Goal: Download file/media

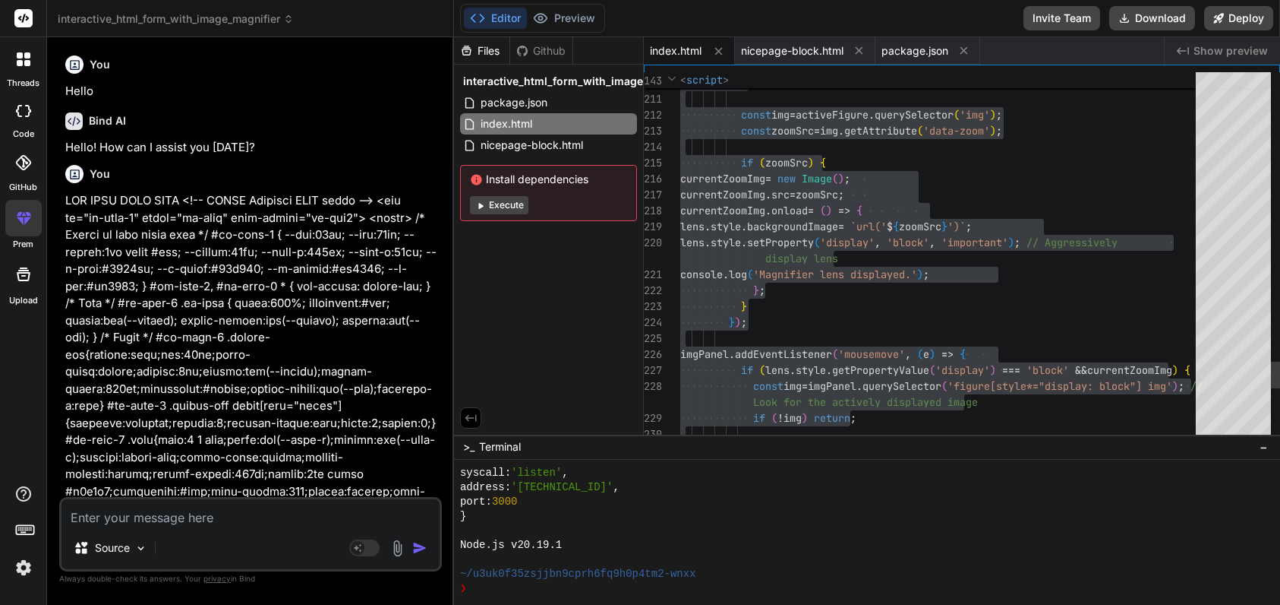
scroll to position [6277, 0]
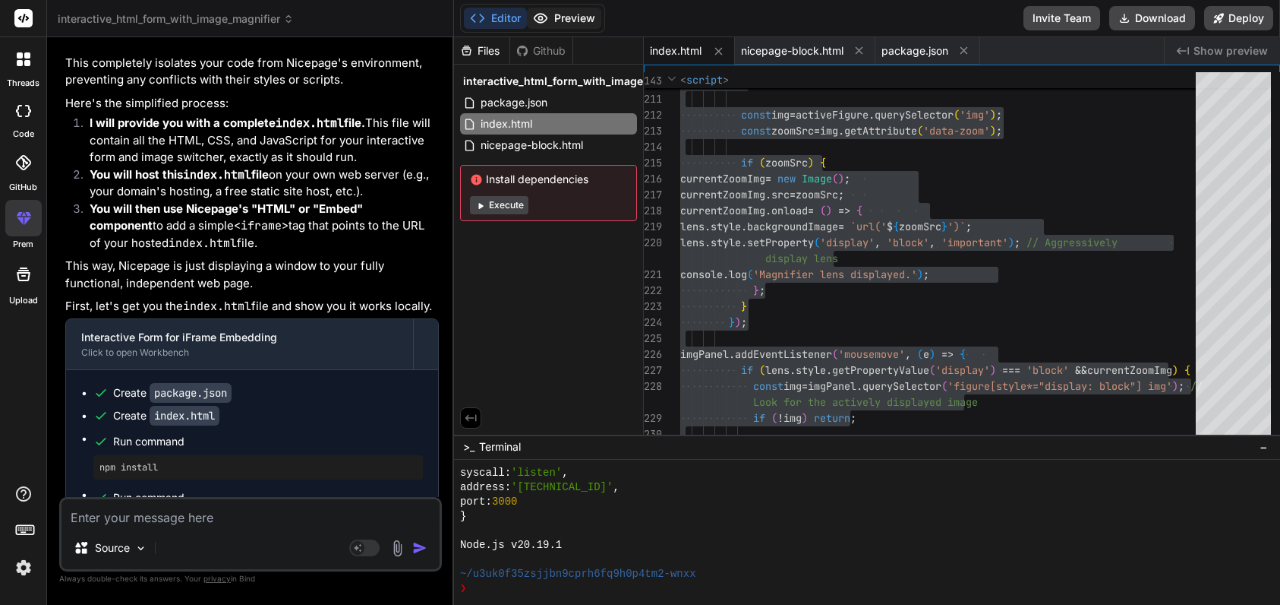
click at [560, 14] on button "Preview" at bounding box center [564, 18] width 74 height 21
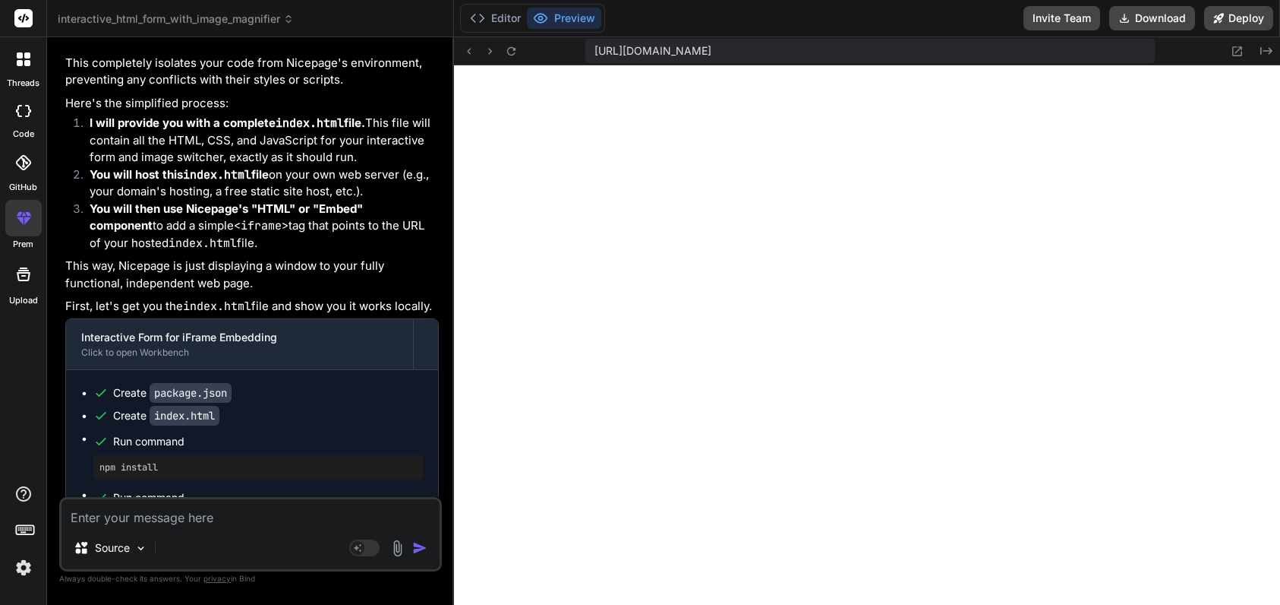
click at [147, 516] on textarea at bounding box center [251, 512] width 378 height 27
type textarea "U"
type textarea "x"
type textarea "US"
type textarea "x"
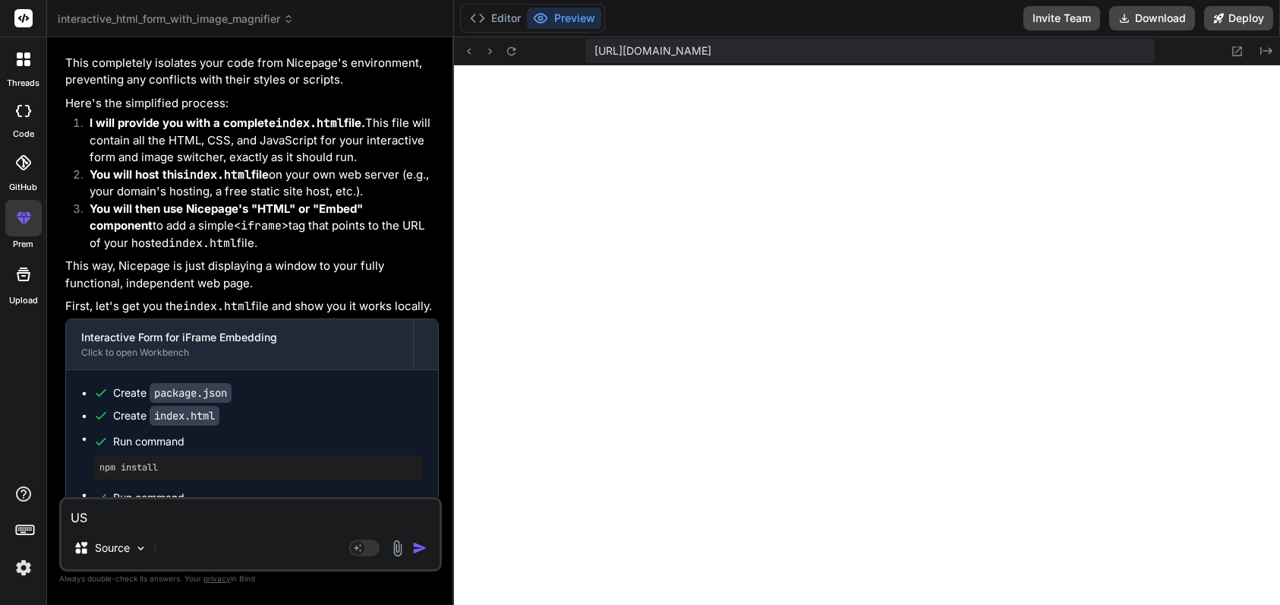
type textarea "US"
type textarea "x"
type textarea "US"
type textarea "x"
type textarea "USE"
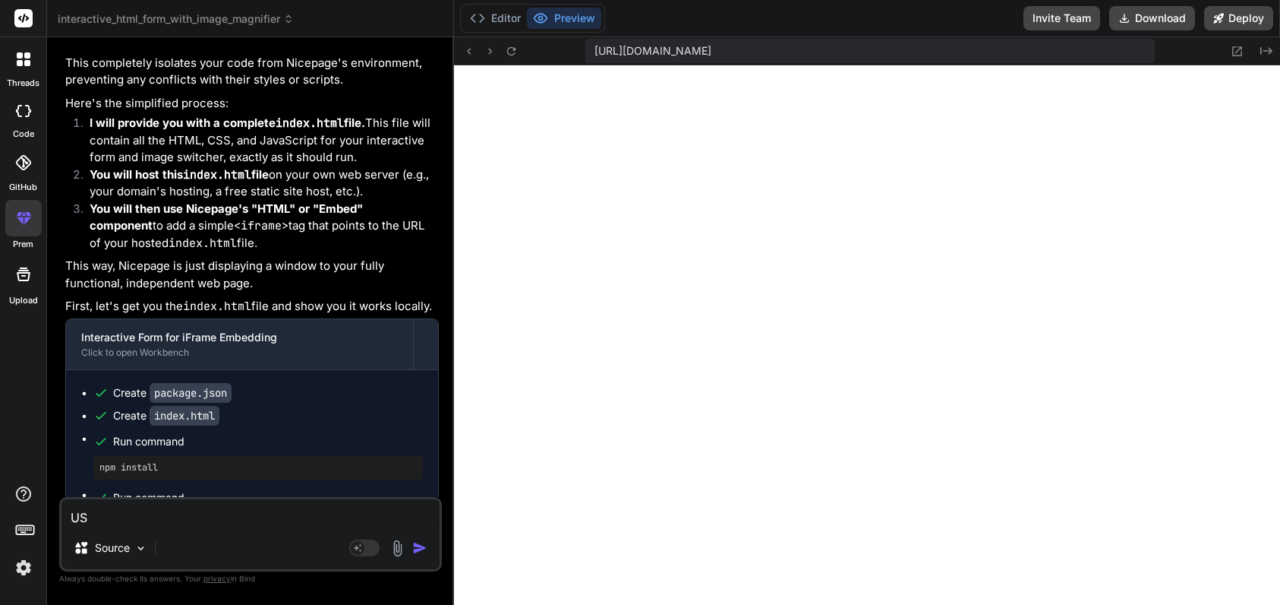
type textarea "x"
type textarea "USE"
type textarea "x"
type textarea "USE T"
type textarea "x"
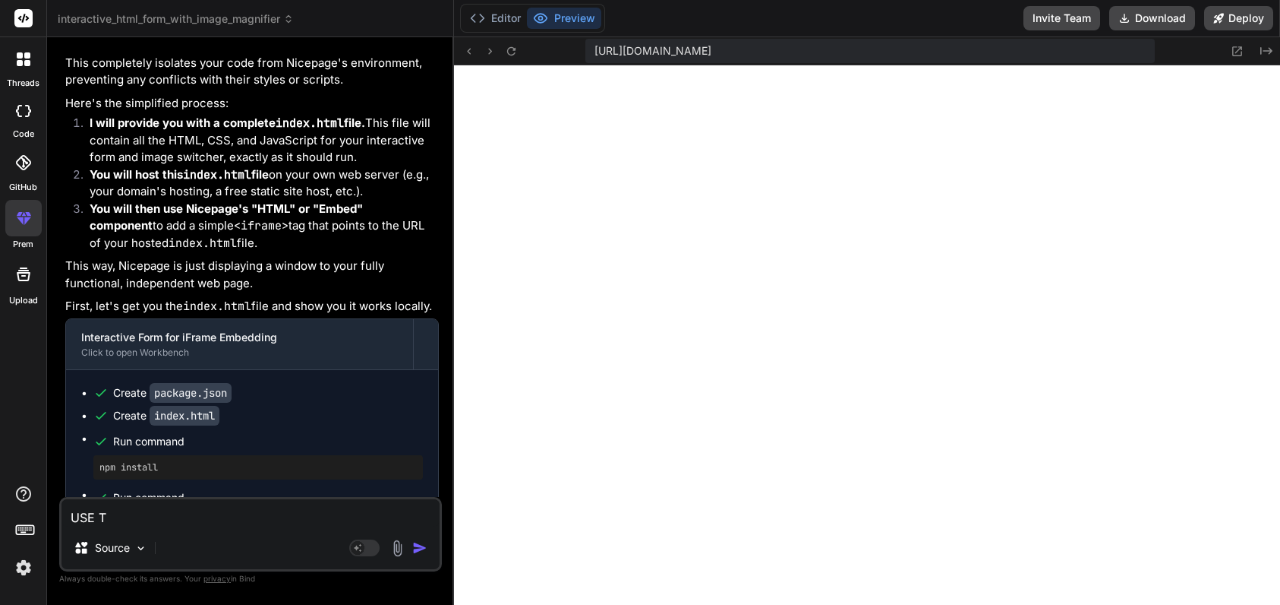
type textarea "USE TH"
type textarea "x"
type textarea "USE THI"
type textarea "x"
type textarea "USE THIS"
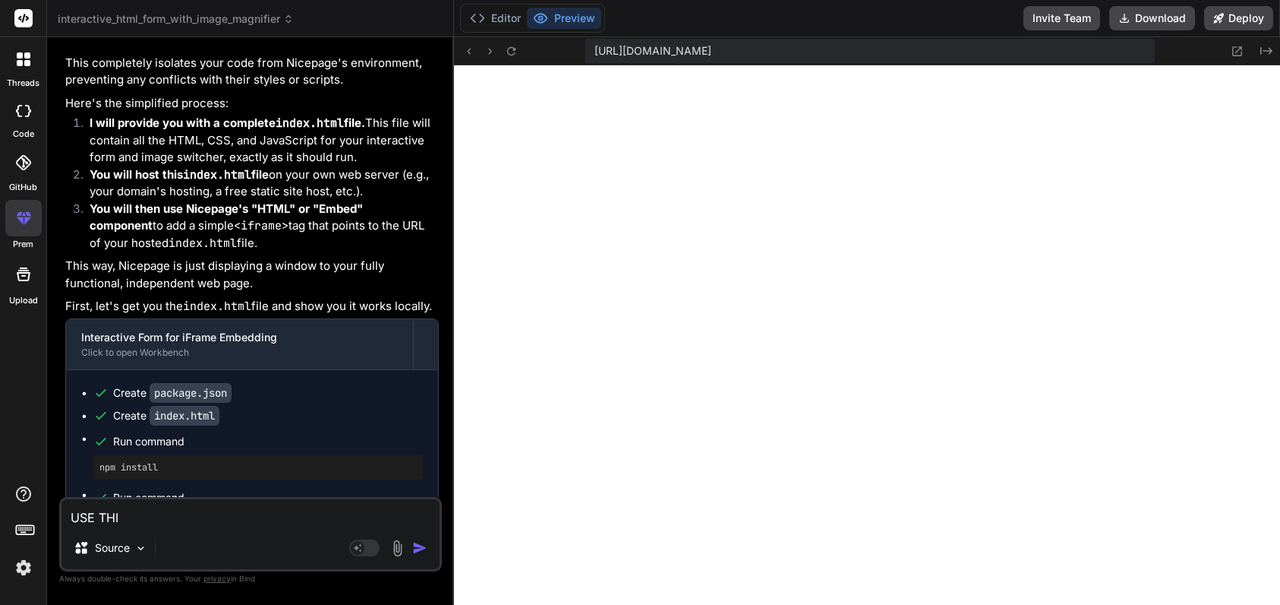
type textarea "x"
type textarea "USE THIS"
type textarea "x"
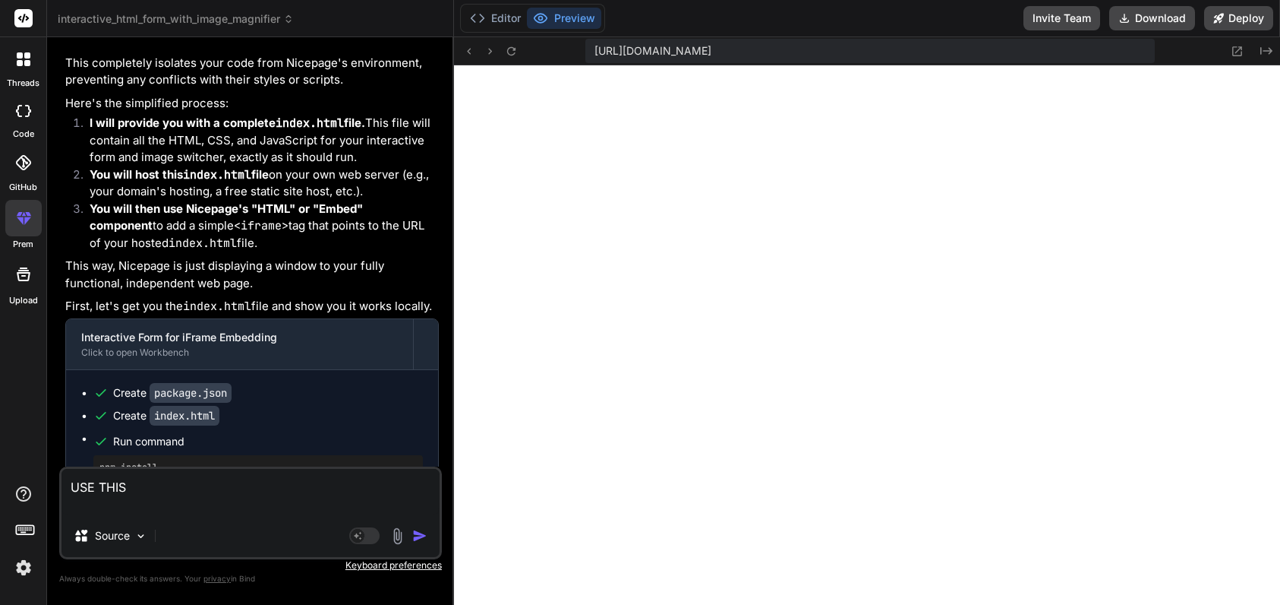
paste textarea "<meta charset="utf-8"> <title>Part Spec — Options A–F</title> <meta name="viewp…"
type textarea "LOR IPSU <dolo sitamet="con-1"> <adipi>Elit Sedd — Eiusmod T–I</utlab> <etdo ma…"
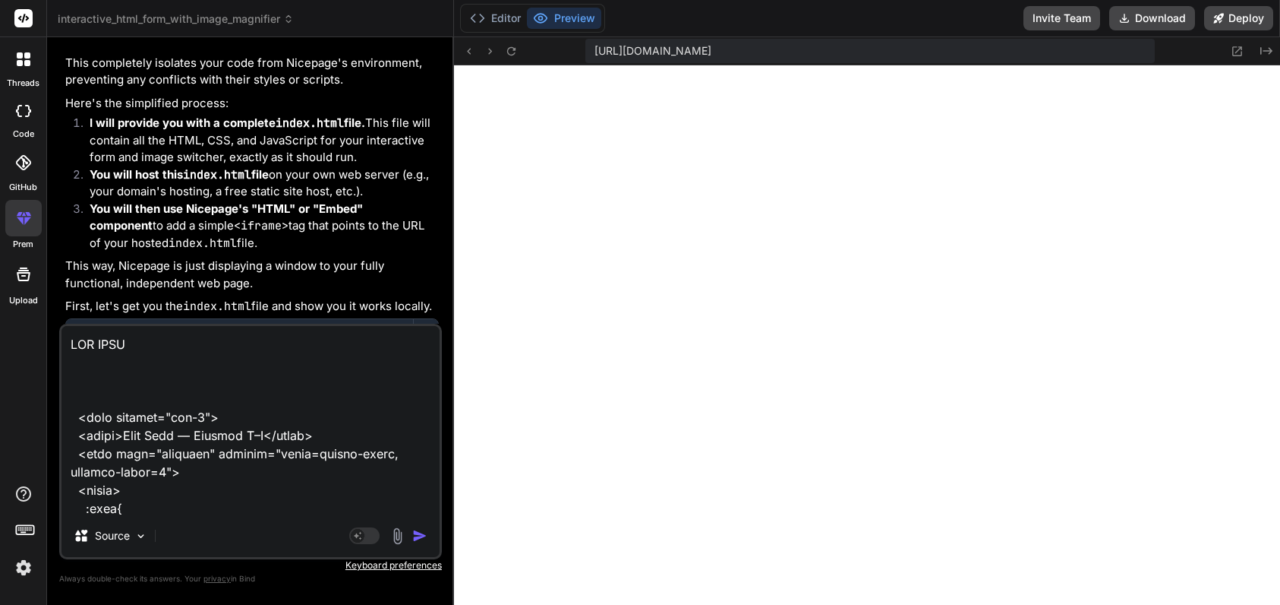
scroll to position [4376, 0]
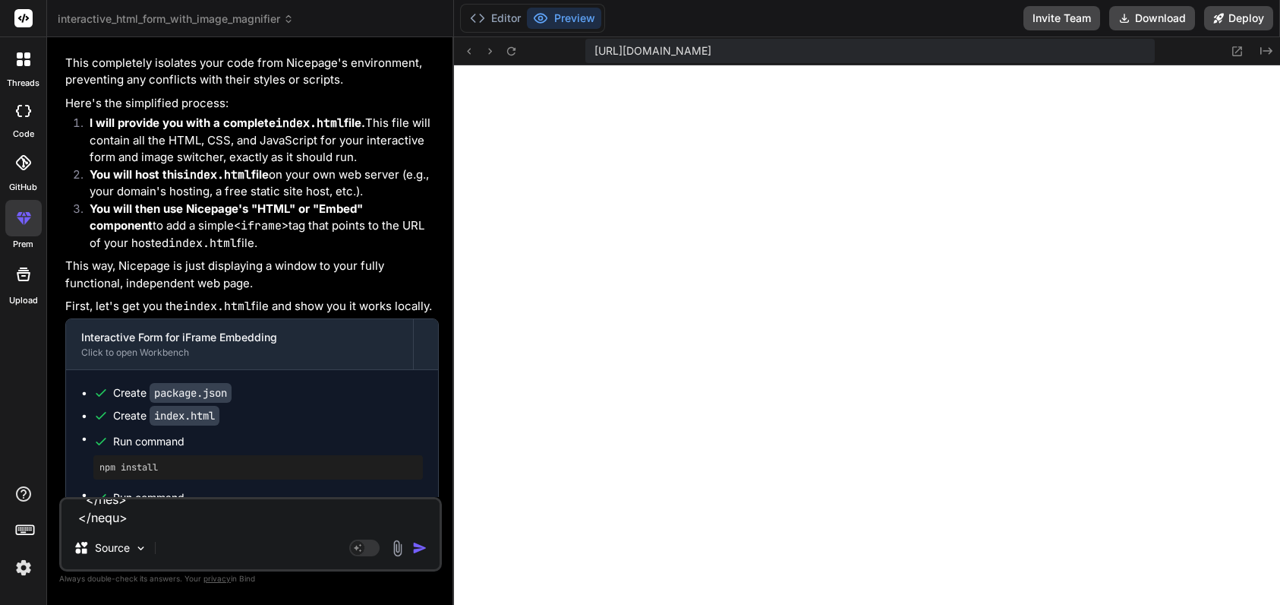
type textarea "x"
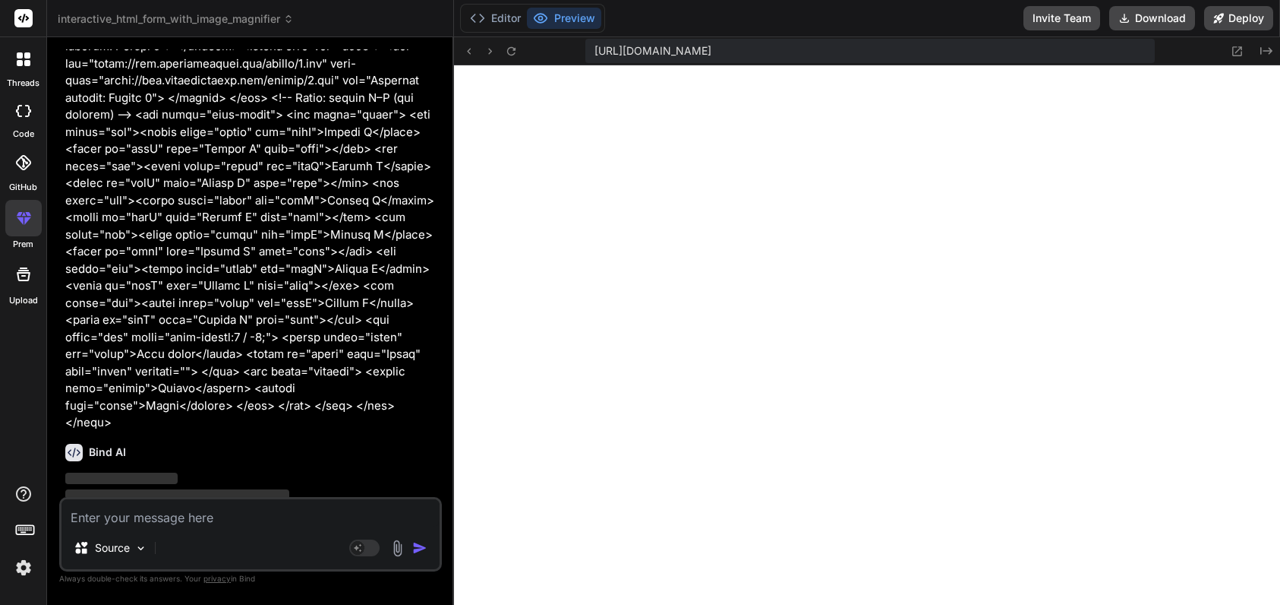
scroll to position [10427, 0]
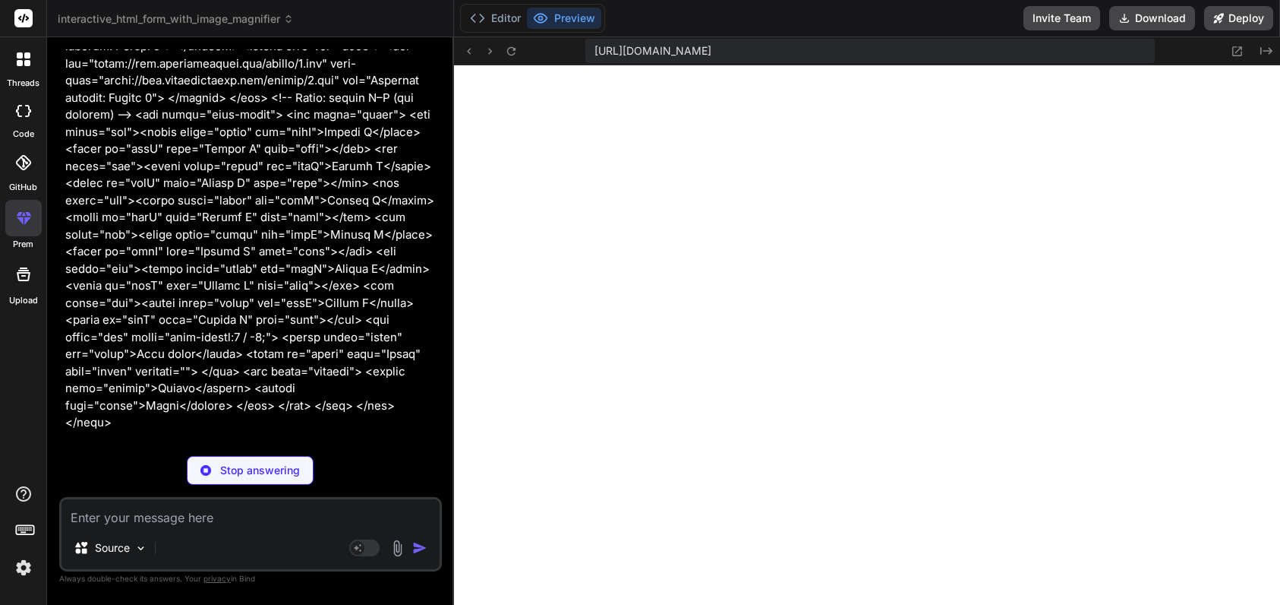
type textarea "x"
type textarea ""author": "", "license": "ISC", "dependencies": { "http-server": "^14.1.1" } }"
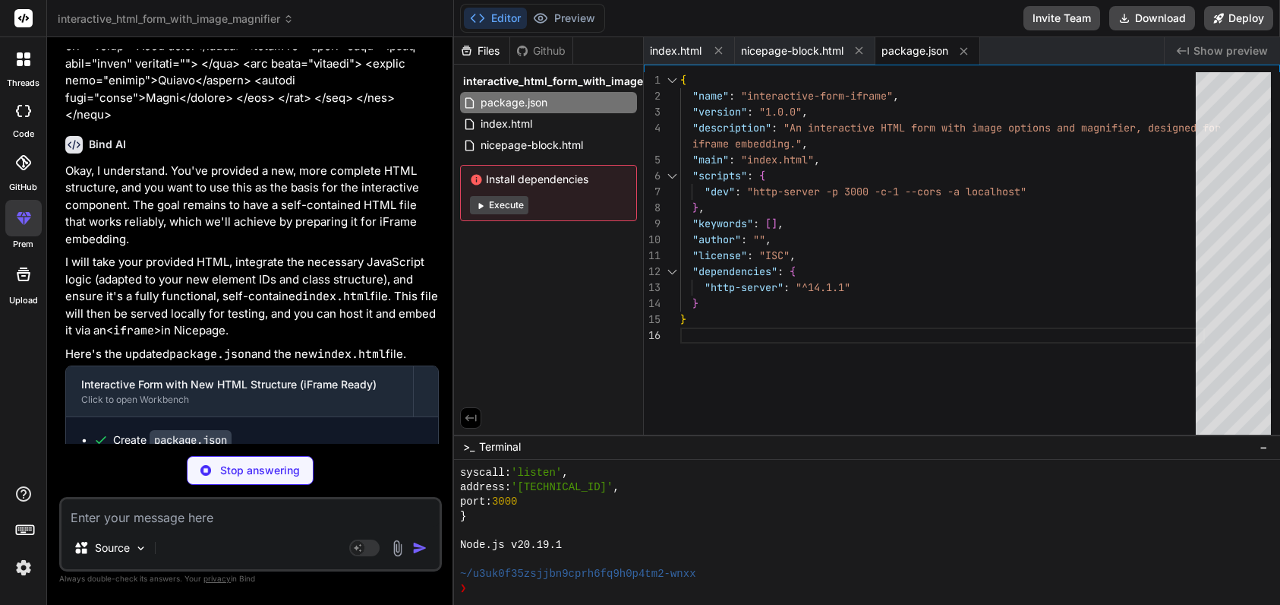
scroll to position [10736, 0]
type textarea "x"
type textarea "</html>"
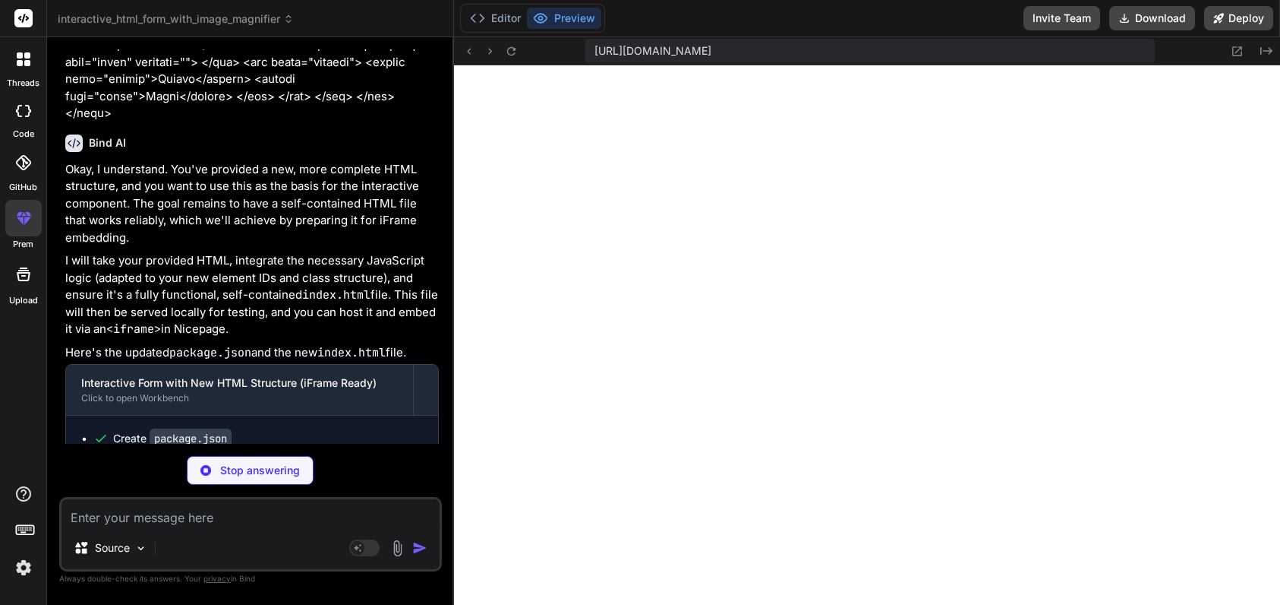
scroll to position [6854, 0]
type textarea "x"
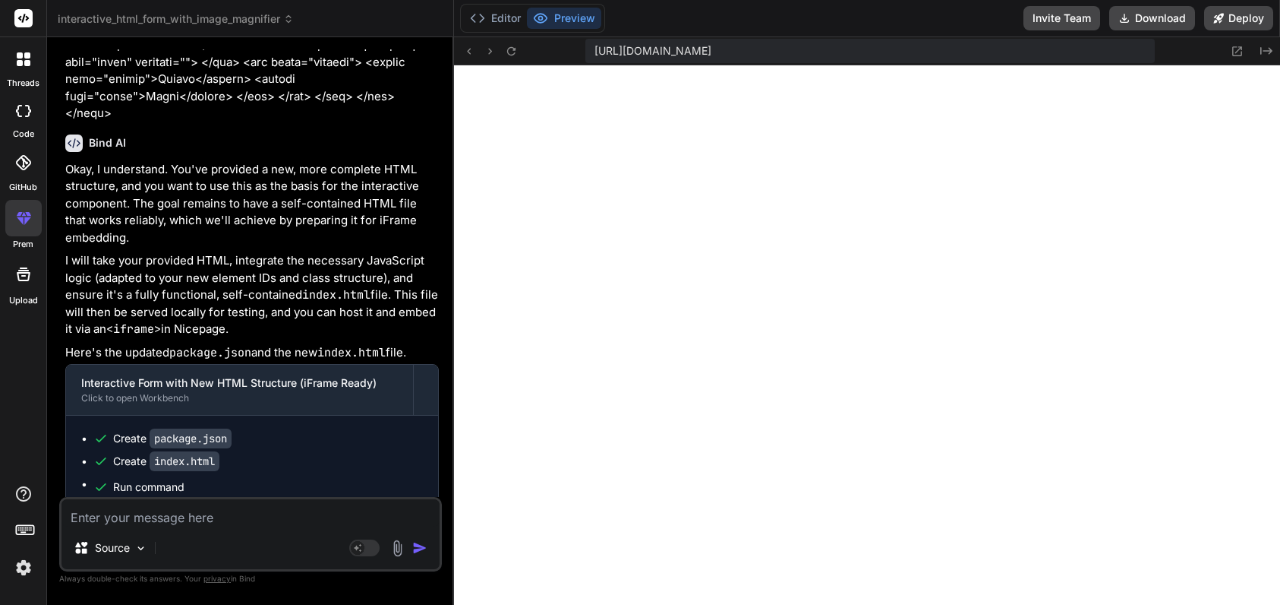
click at [185, 513] on textarea at bounding box center [251, 512] width 378 height 27
type textarea "t"
type textarea "x"
type textarea "th"
type textarea "x"
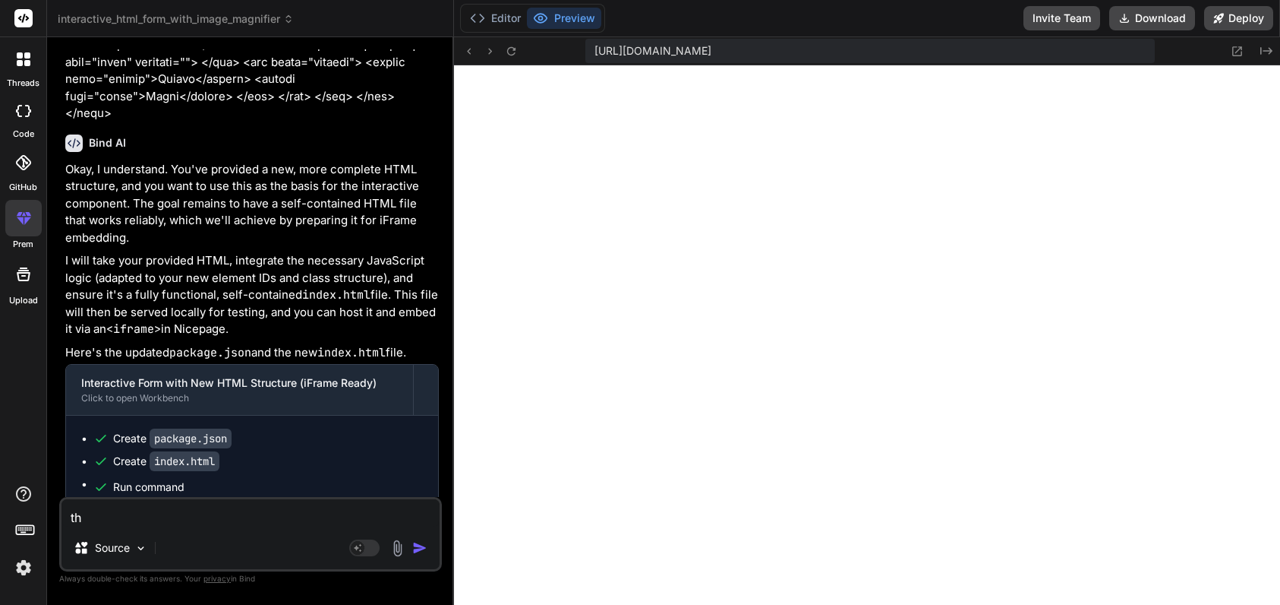
type textarea "the"
type textarea "x"
type textarea "the"
type textarea "x"
type textarea "the i"
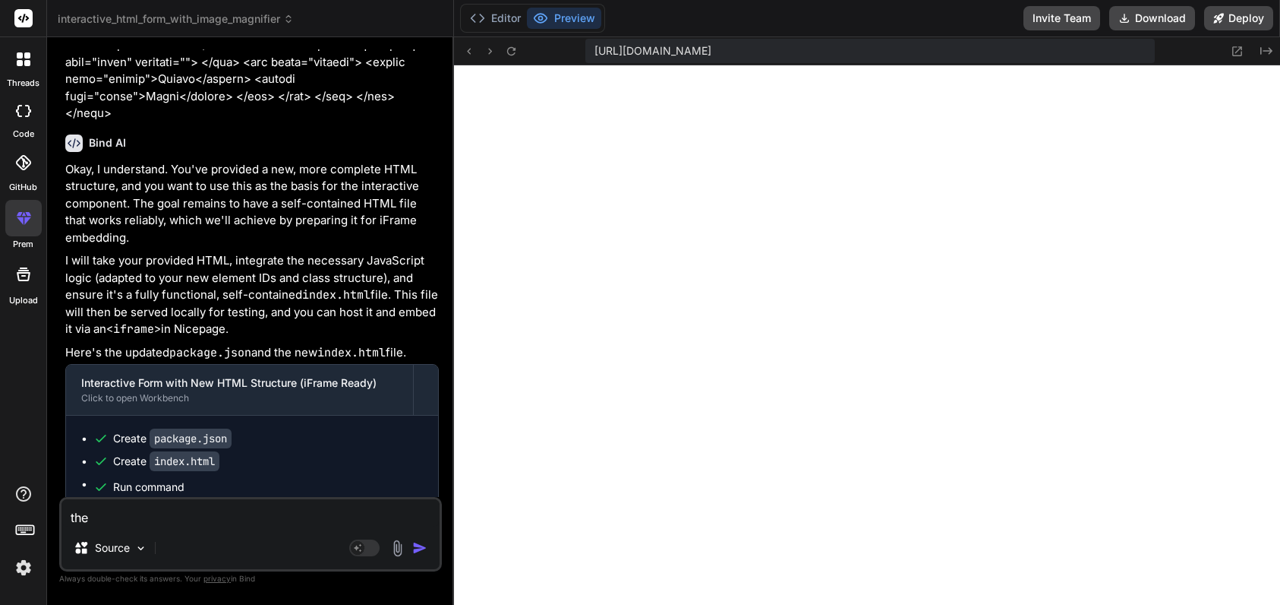
type textarea "x"
type textarea "the im"
type textarea "x"
type textarea "the ima"
type textarea "x"
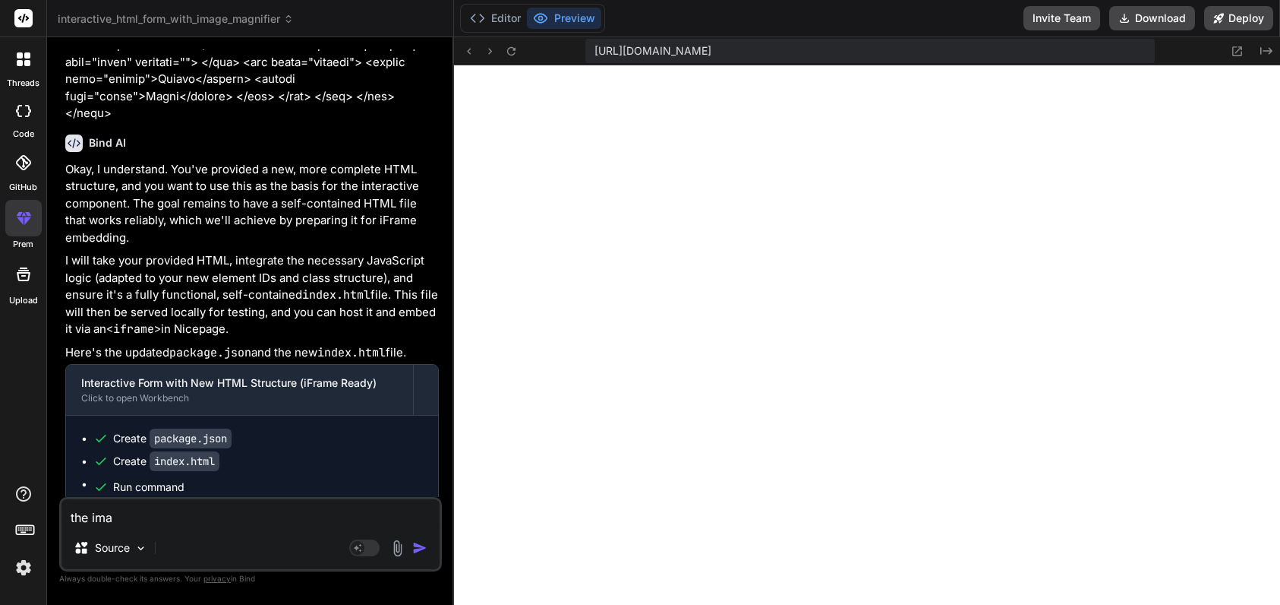
type textarea "the imag"
type textarea "x"
type textarea "the image"
type textarea "x"
type textarea "the images"
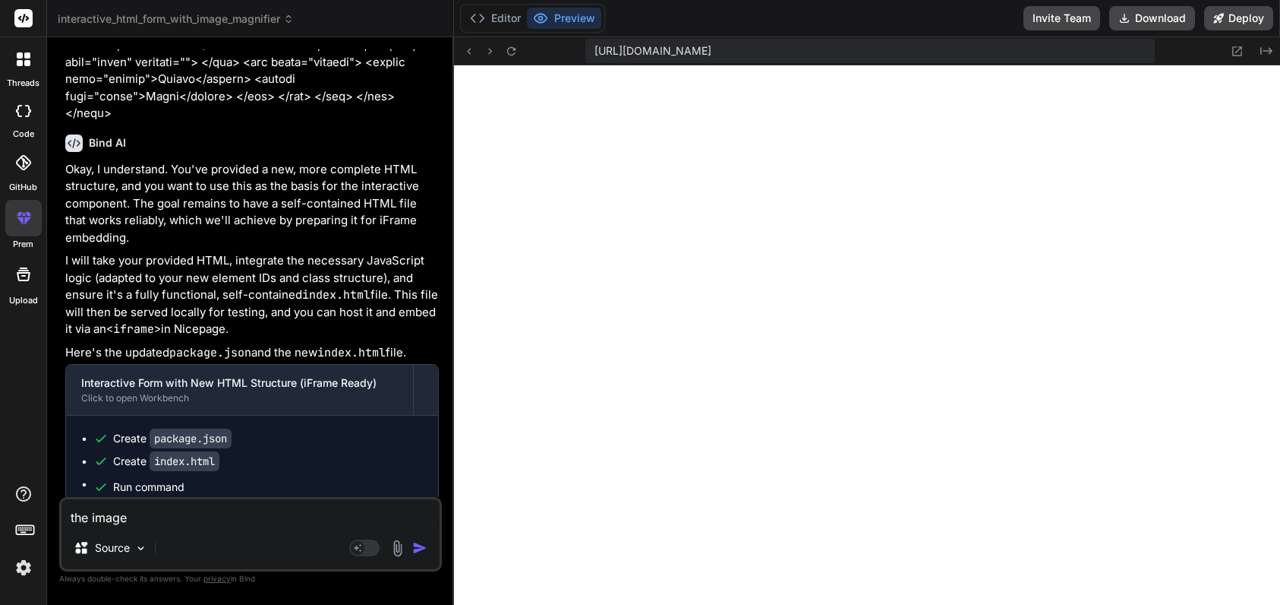
type textarea "x"
type textarea "the images"
type textarea "x"
type textarea "the images a"
type textarea "x"
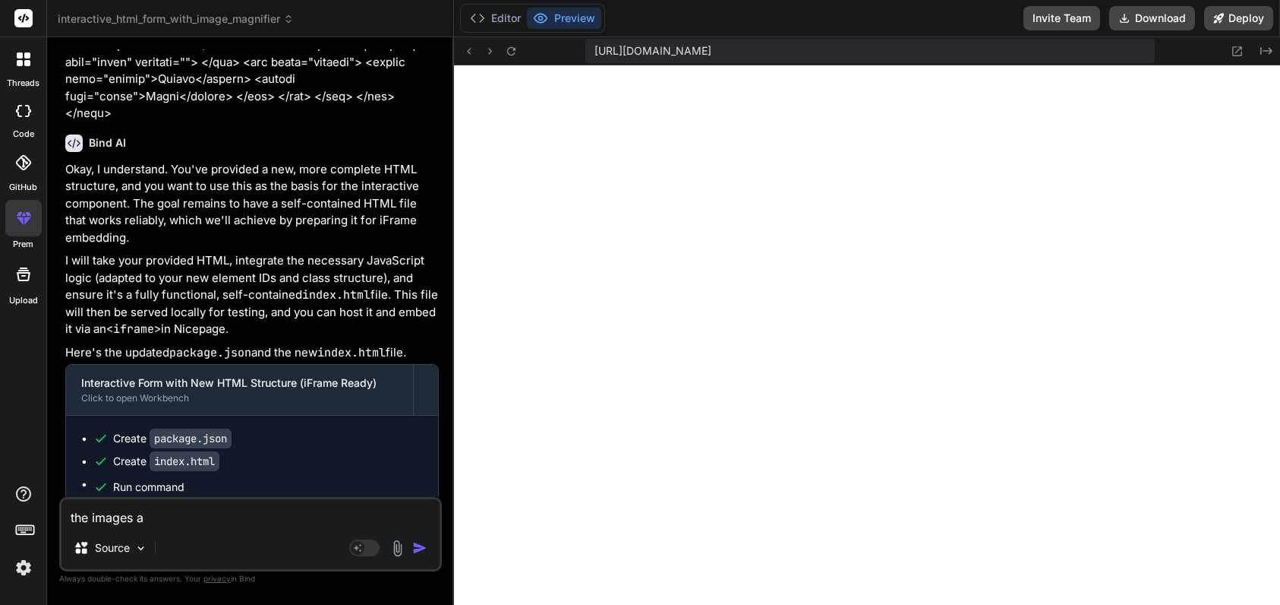
type textarea "the images ar"
type textarea "x"
type textarea "the images are"
type textarea "x"
type textarea "the images are"
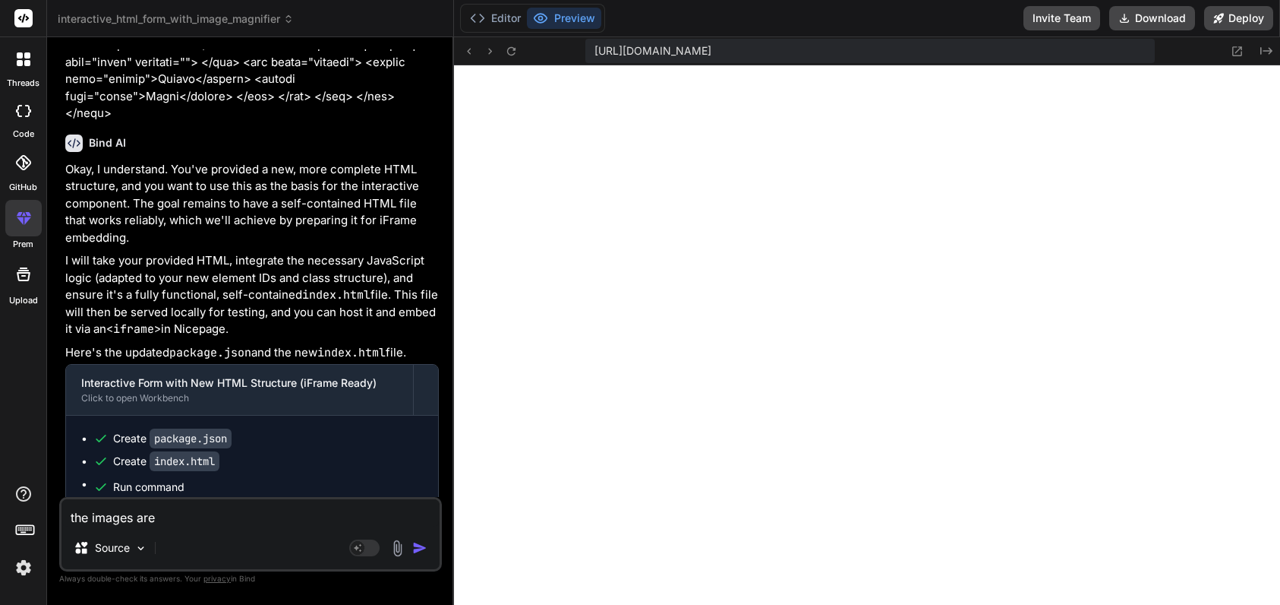
type textarea "x"
type textarea "the images are a"
type textarea "x"
type textarea "the images are a"
type textarea "x"
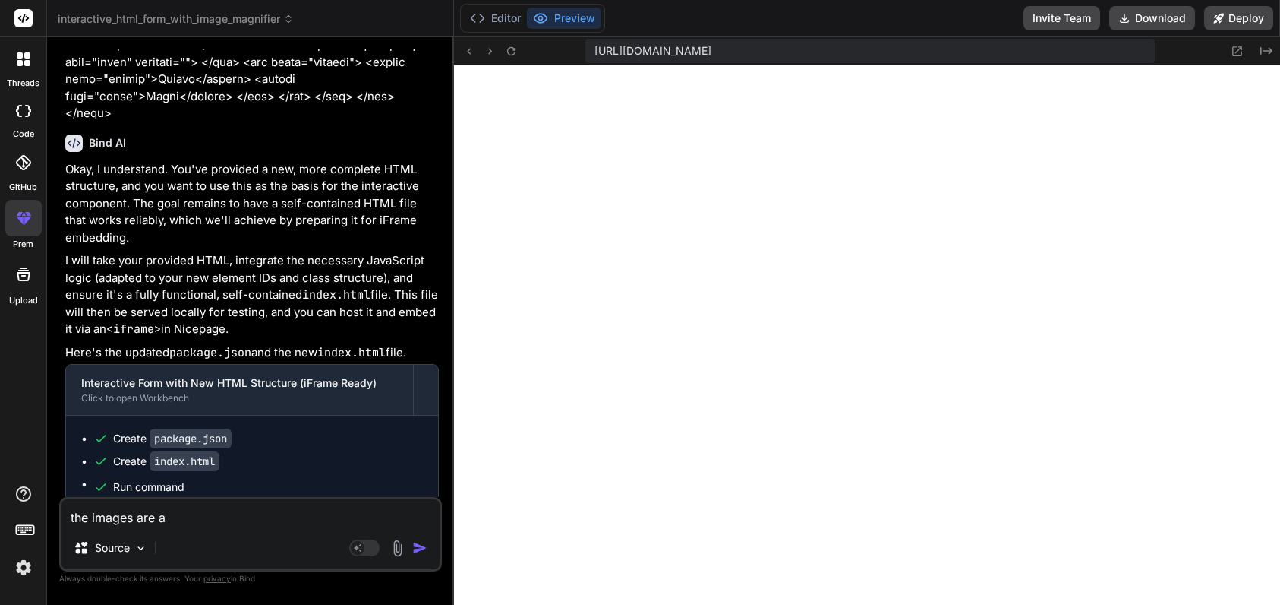
type textarea "the images are a t"
type textarea "x"
type textarea "the images are a t"
type textarea "x"
paste textarea "[URL][DOMAIN_NAME]"
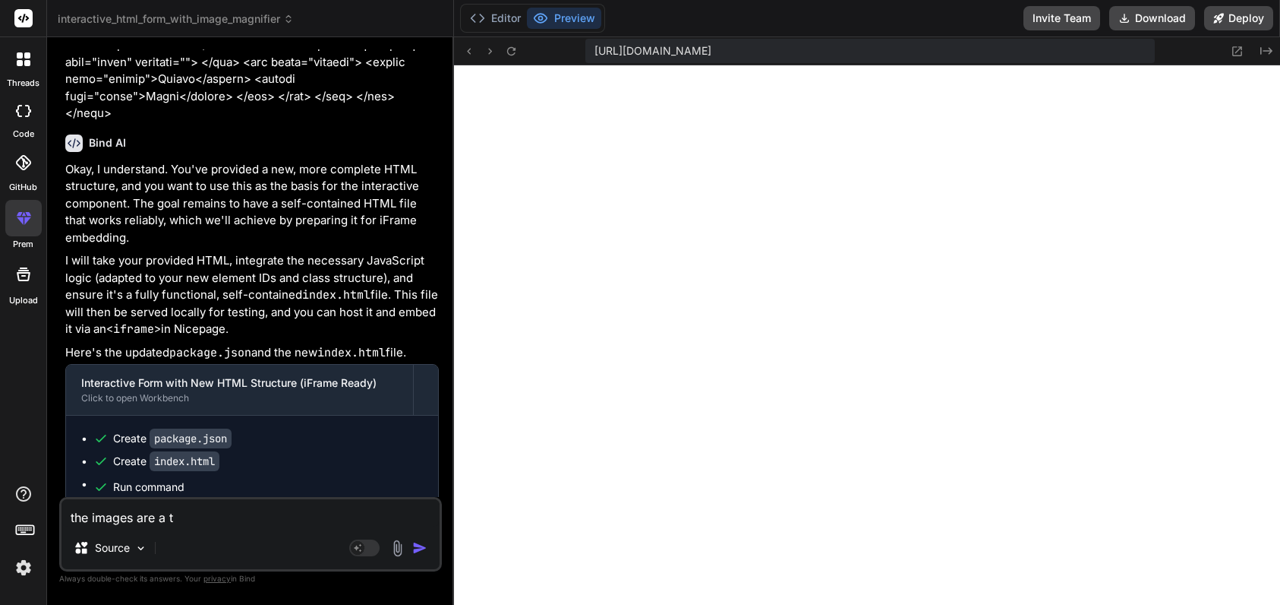
type textarea "the images are a t [URL][DOMAIN_NAME]"
type textarea "x"
type textarea "the images are at [URL][DOMAIN_NAME]"
click at [343, 513] on textarea "the images are at [URL][DOMAIN_NAME]" at bounding box center [251, 504] width 378 height 46
type textarea "x"
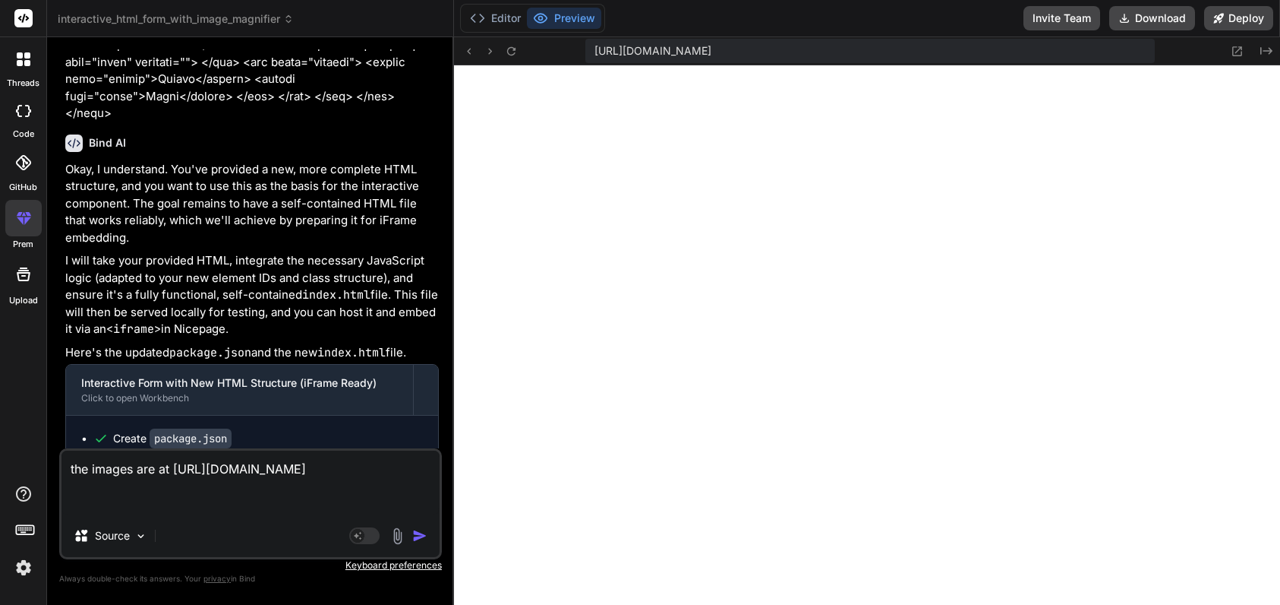
type textarea "the images are at [URL][DOMAIN_NAME] a"
type textarea "x"
type textarea "the images are at [URL][DOMAIN_NAME] an"
type textarea "x"
type textarea "the images are at [URL][DOMAIN_NAME] and"
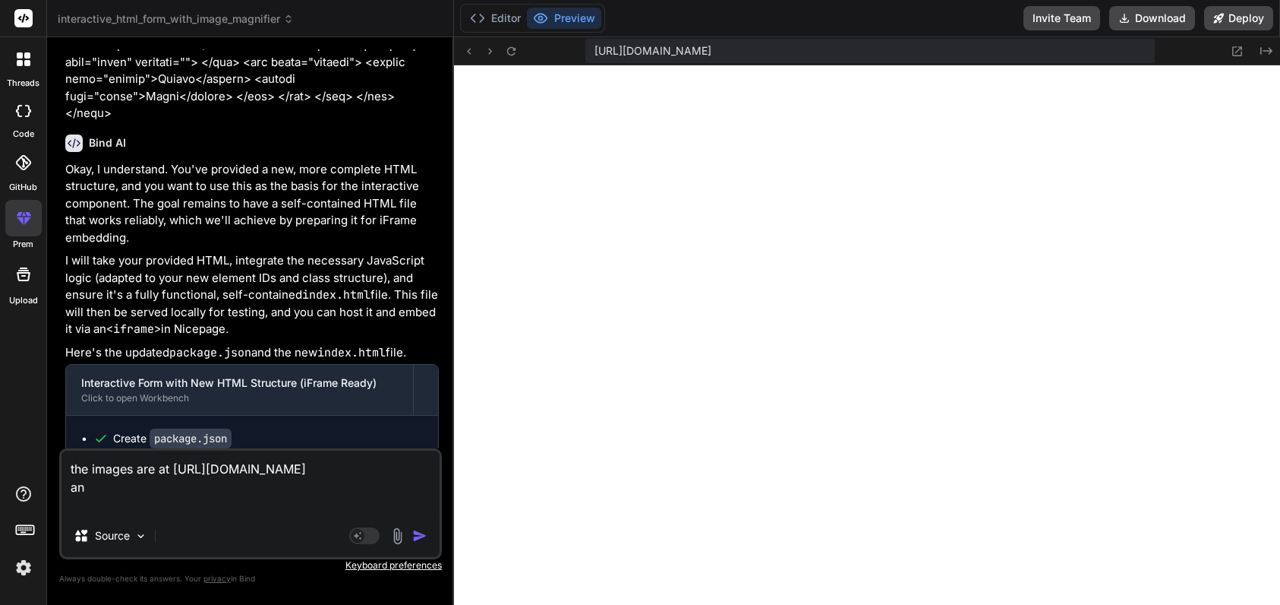
type textarea "x"
type textarea "the images are at [URL][DOMAIN_NAME] and"
type textarea "x"
type textarea "the images are at [URL][DOMAIN_NAME] and t"
type textarea "x"
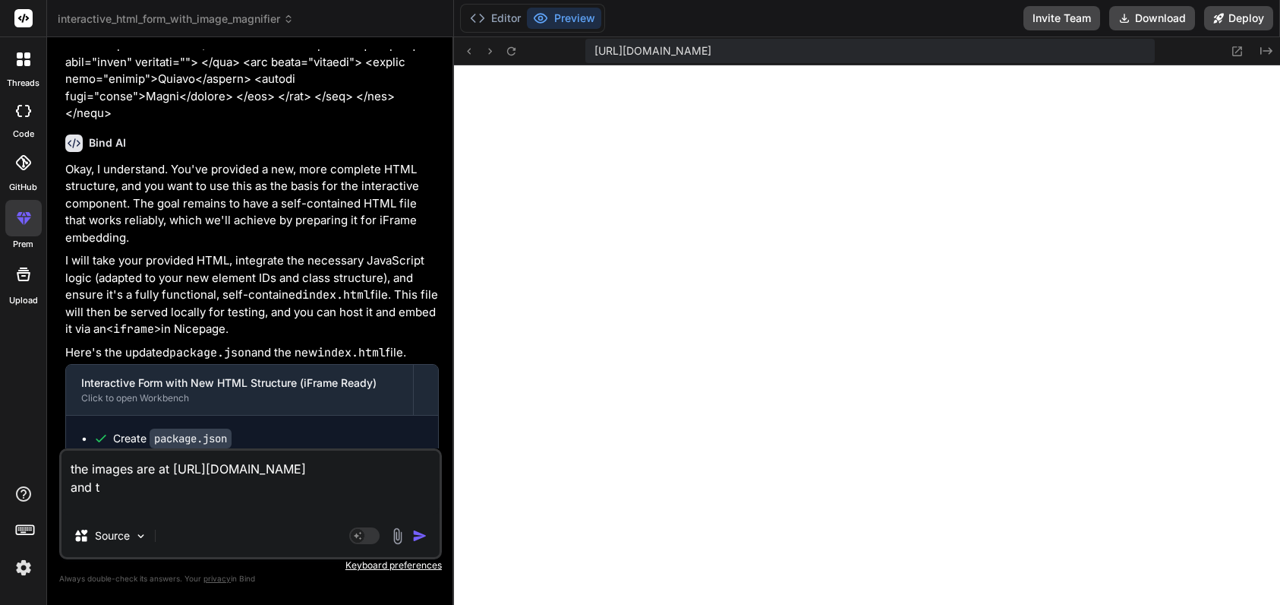
type textarea "the images are at [URL][DOMAIN_NAME] and th"
type textarea "x"
type textarea "the images are at [URL][DOMAIN_NAME] and the"
type textarea "x"
type textarea "the images are at [URL][DOMAIN_NAME] and ther"
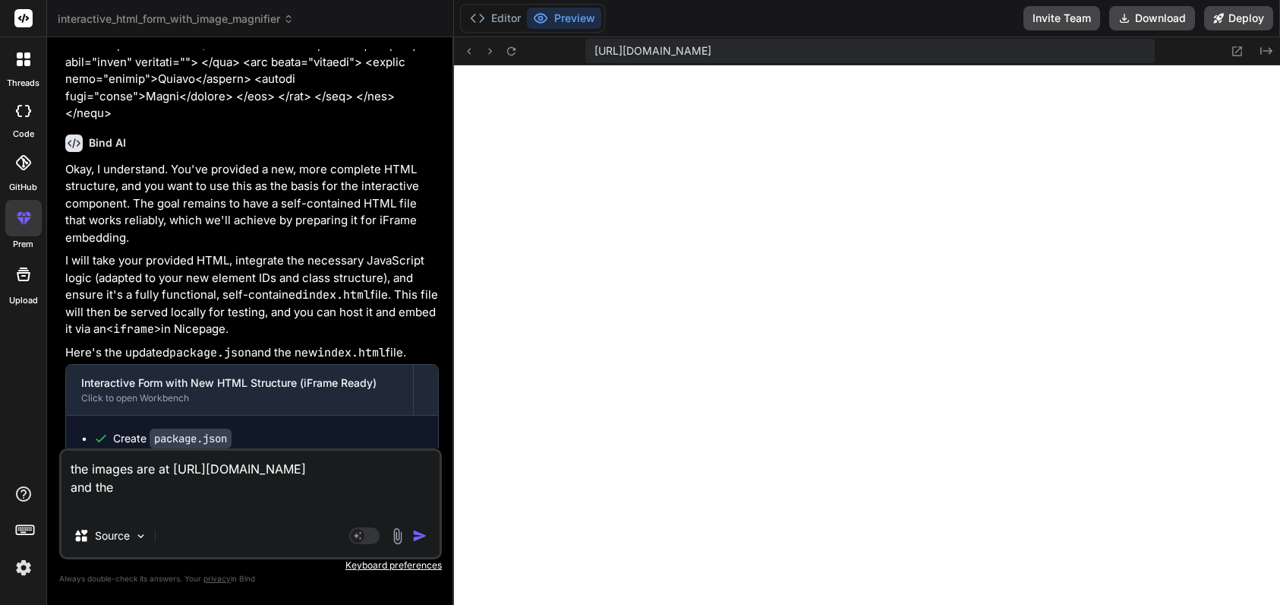
type textarea "x"
type textarea "the images are at [URL][DOMAIN_NAME] and there"
type textarea "x"
type textarea "the images are at [URL][DOMAIN_NAME] and theres"
type textarea "x"
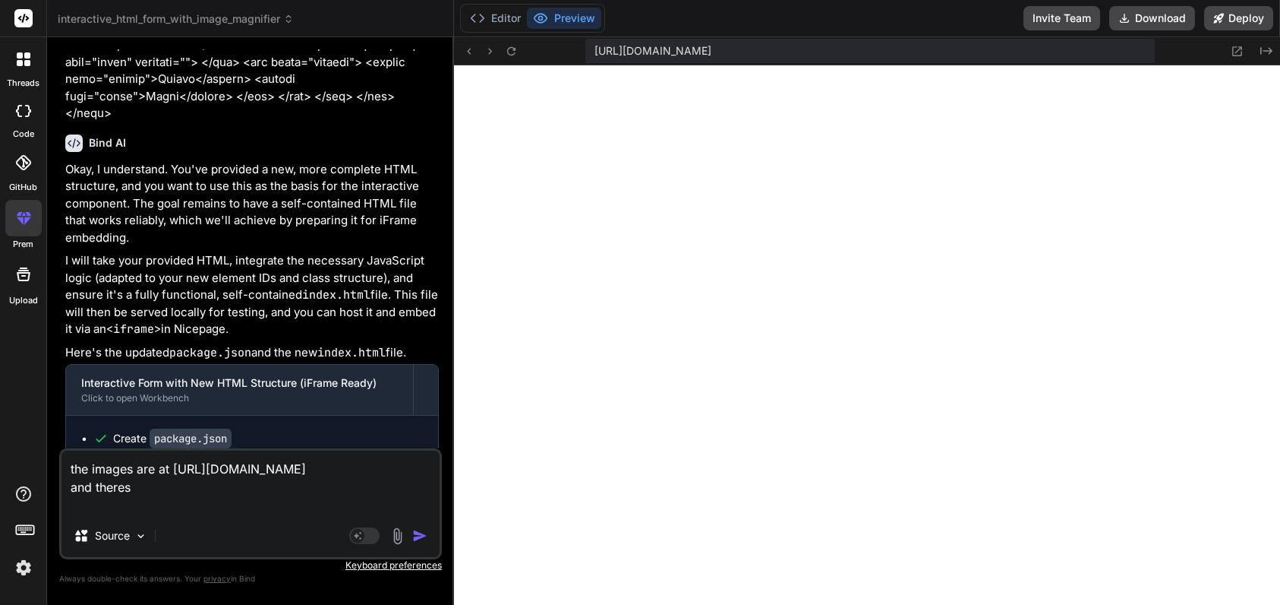
type textarea "the images are at [URL][DOMAIN_NAME] and theres"
type textarea "x"
type textarea "the images are at [URL][DOMAIN_NAME] and theres 4"
type textarea "x"
type textarea "the images are at [URL][DOMAIN_NAME] and theres 4"
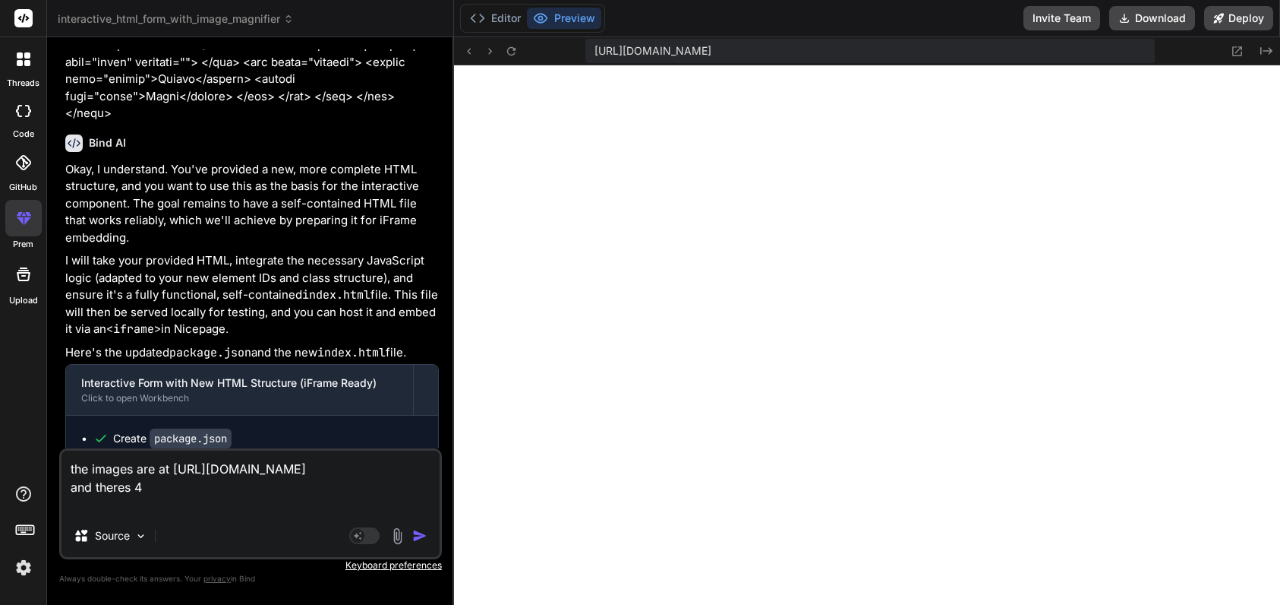
type textarea "x"
type textarea "the images are at [URL][DOMAIN_NAME] and theres 4 1"
type textarea "x"
type textarea "the images are at [URL][DOMAIN_NAME] and theres 4 1"
type textarea "x"
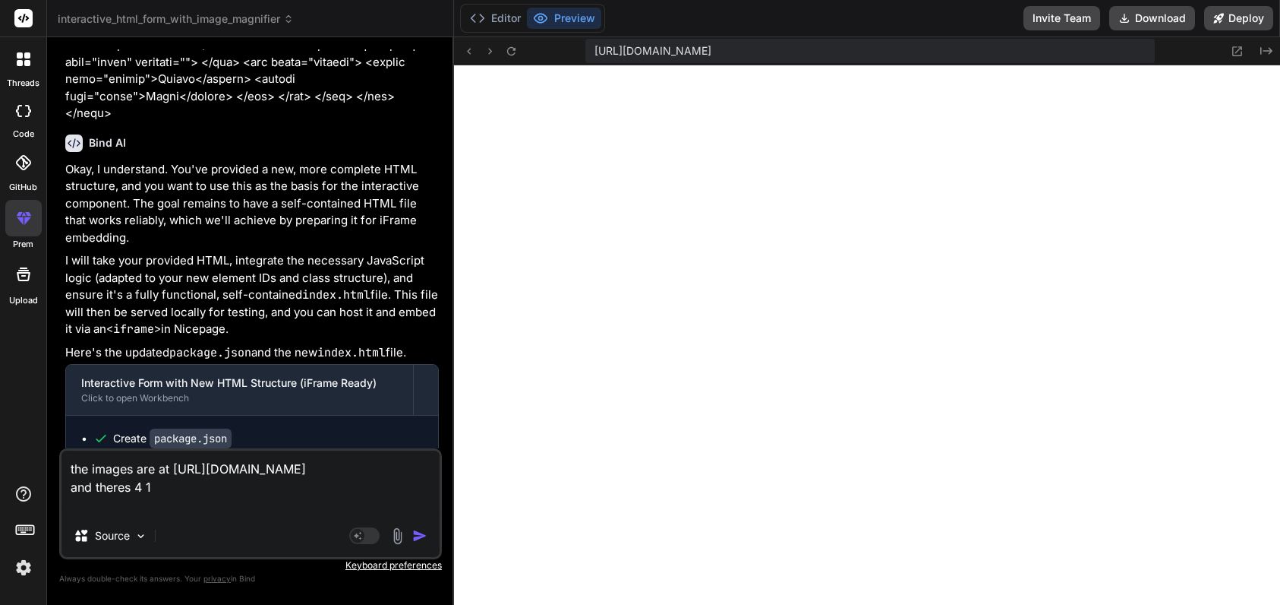
type textarea "the images are at [URL][DOMAIN_NAME] and theres 4 1 f"
type textarea "x"
type textarea "the images are at [URL][DOMAIN_NAME] and theres 4 1 fo"
type textarea "x"
type textarea "the images are at [URL][DOMAIN_NAME] and theres 4 1 for"
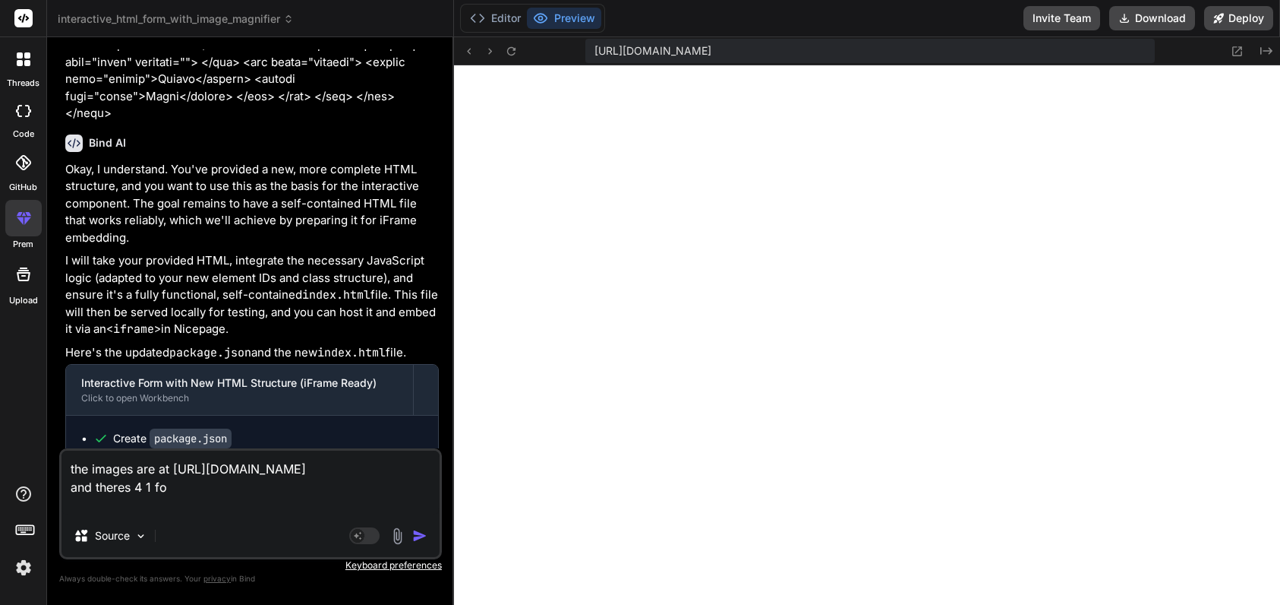
type textarea "x"
type textarea "the images are at [URL][DOMAIN_NAME] and theres 4 1 for"
type textarea "x"
type textarea "the images are at [URL][DOMAIN_NAME] and theres 4 1 for e"
type textarea "x"
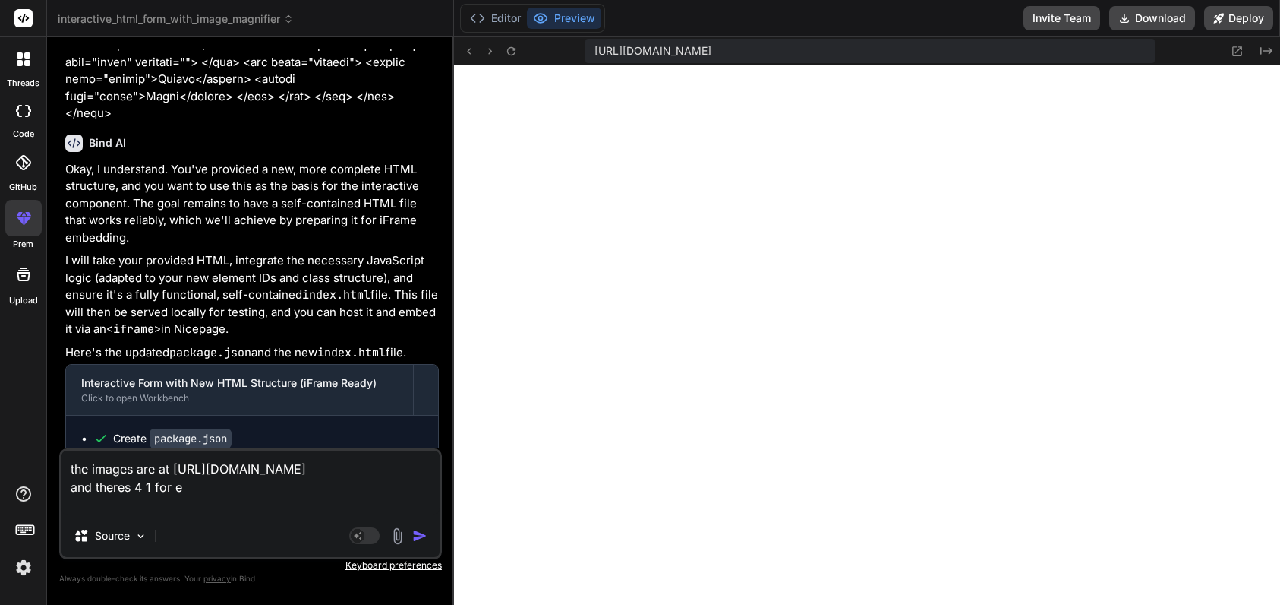
type textarea "the images are at [URL][DOMAIN_NAME] and theres 4 1 for ea"
type textarea "x"
type textarea "the images are at [URL][DOMAIN_NAME] and theres 4 1 for eac"
type textarea "x"
type textarea "the images are at [URL][DOMAIN_NAME] and theres 4 1 for each"
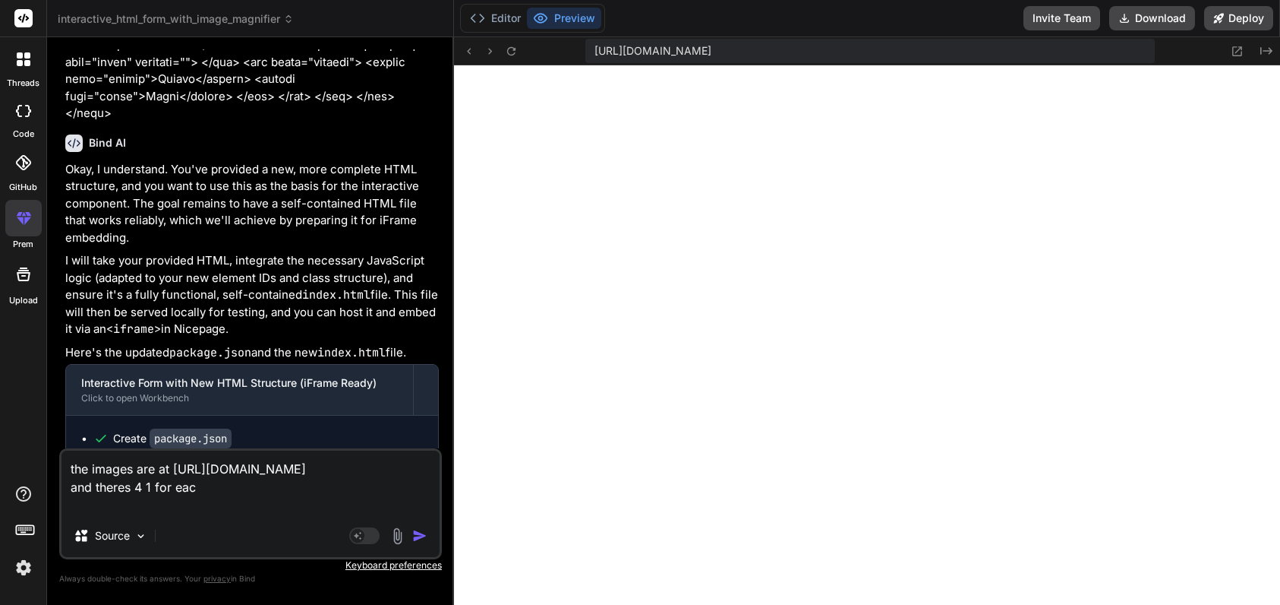
type textarea "x"
type textarea "the images are at [URL][DOMAIN_NAME] and theres 4 1 for each"
type textarea "x"
type textarea "the images are at [URL][DOMAIN_NAME] and theres 4 1 for each o"
type textarea "x"
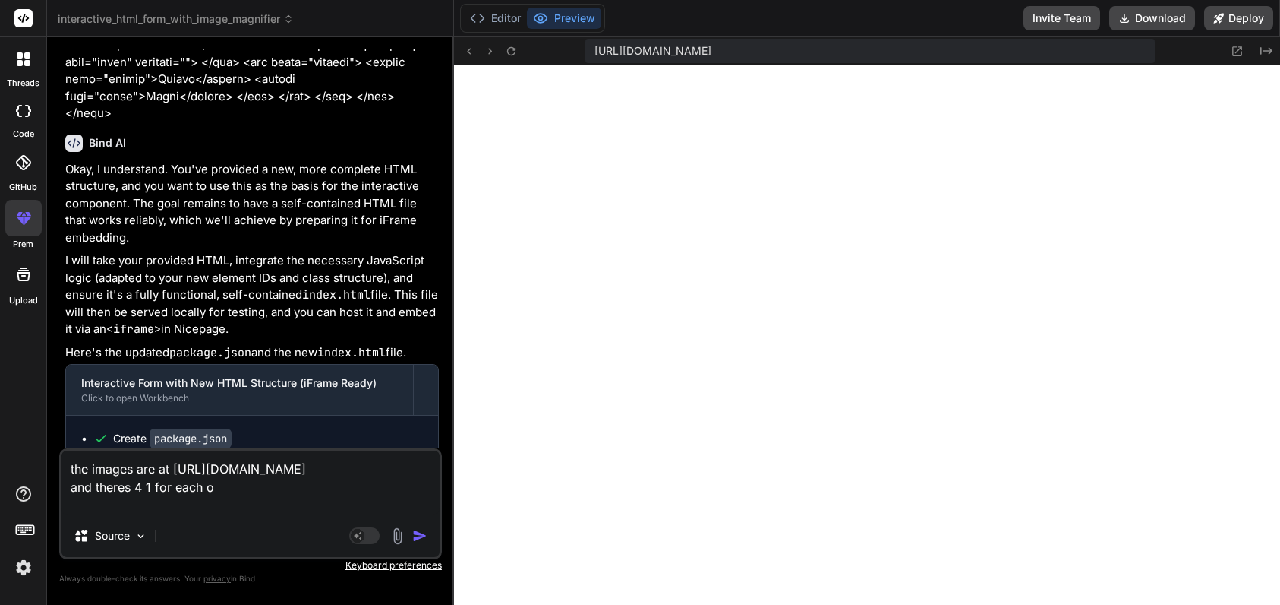
type textarea "the images are at [URL][DOMAIN_NAME] and theres 4 1 for each op"
type textarea "x"
type textarea "the images are at [URL][DOMAIN_NAME] and theres 4 1 for each opt"
type textarea "x"
type textarea "the images are at [URL][DOMAIN_NAME] and theres 4 1 for each opti"
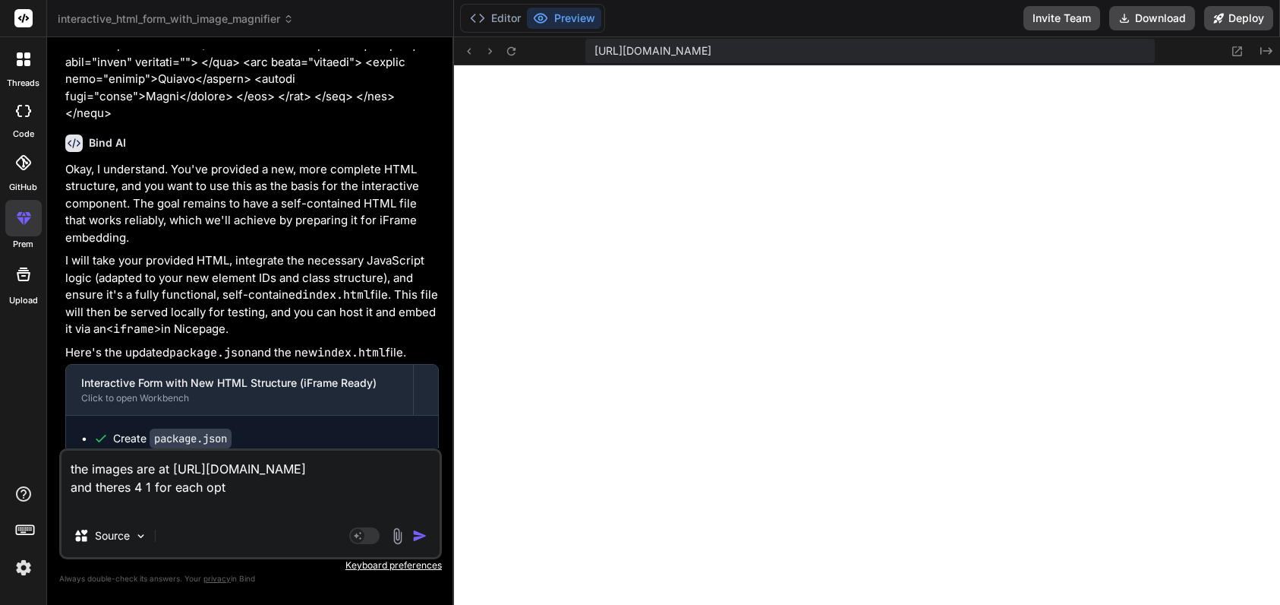
type textarea "x"
type textarea "the images are at [URL][DOMAIN_NAME] and theres 4 1 for each optio"
type textarea "x"
type textarea "the images are at [URL][DOMAIN_NAME] and theres 4 1 for each option"
type textarea "x"
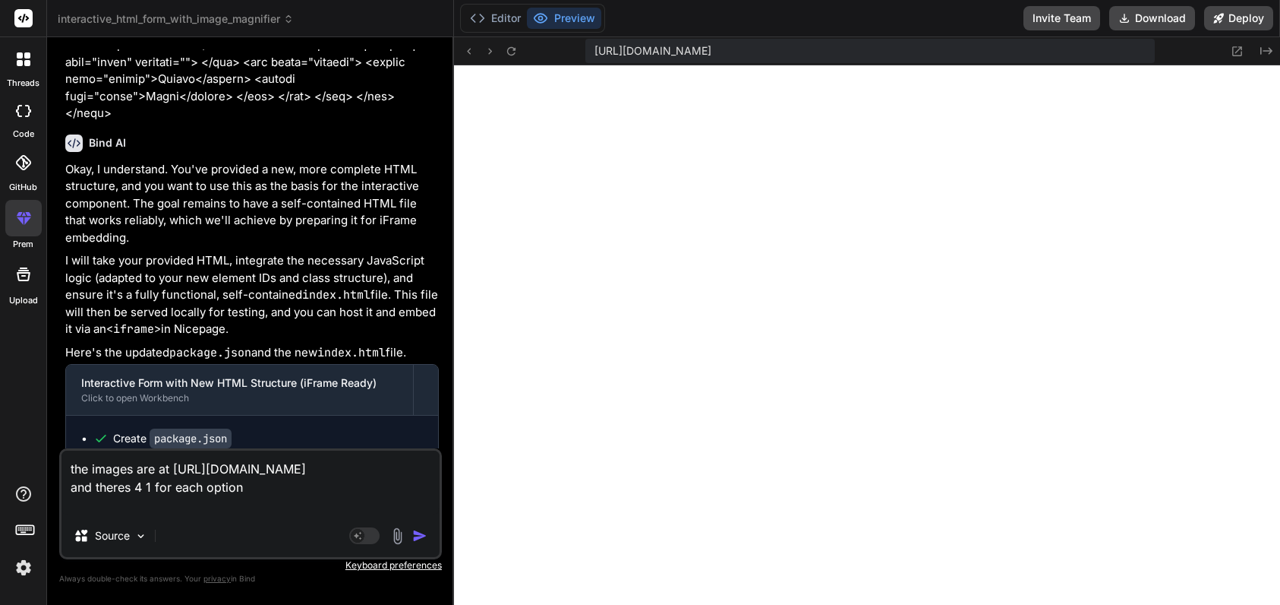
type textarea "the images are at [URL][DOMAIN_NAME] and theres 4 1 for each option"
type textarea "x"
type textarea "the images are at [URL][DOMAIN_NAME] and theres 4 1 for each option 1"
type textarea "x"
type textarea "the images are at [URL][DOMAIN_NAME] and theres 4 1 for each option 1."
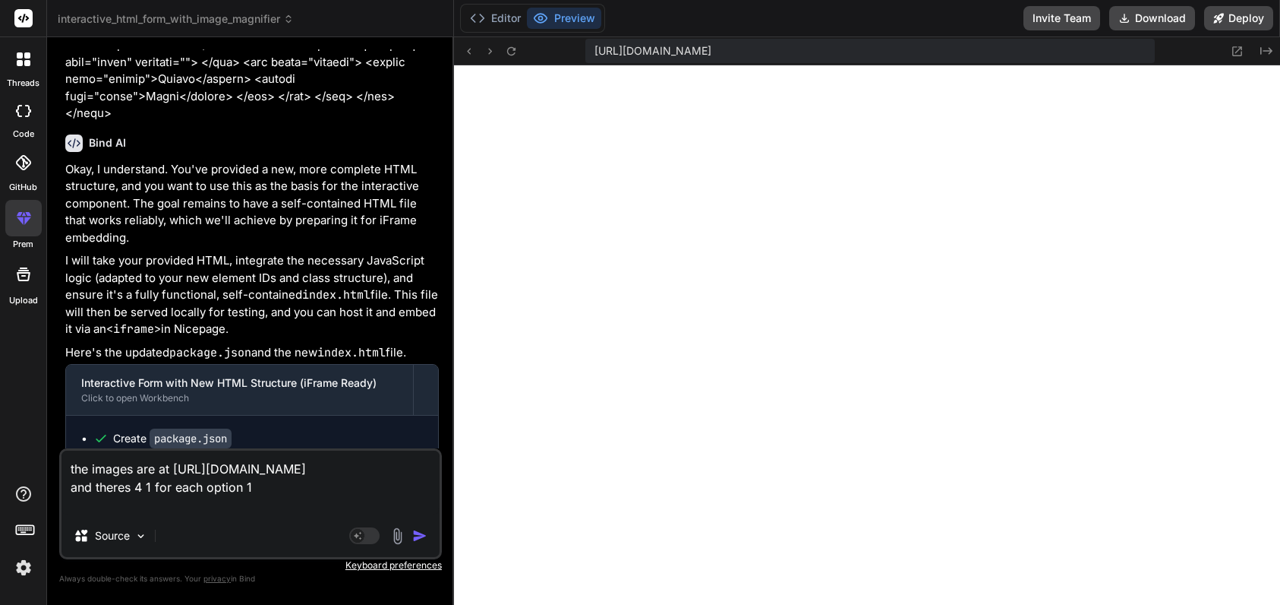
type textarea "x"
type textarea "the images are at [URL][DOMAIN_NAME] and theres 4 1 for each option 1.p"
type textarea "x"
type textarea "the images are at [URL][DOMAIN_NAME] and theres 4 1 for each option [DOMAIN_NAM…"
type textarea "x"
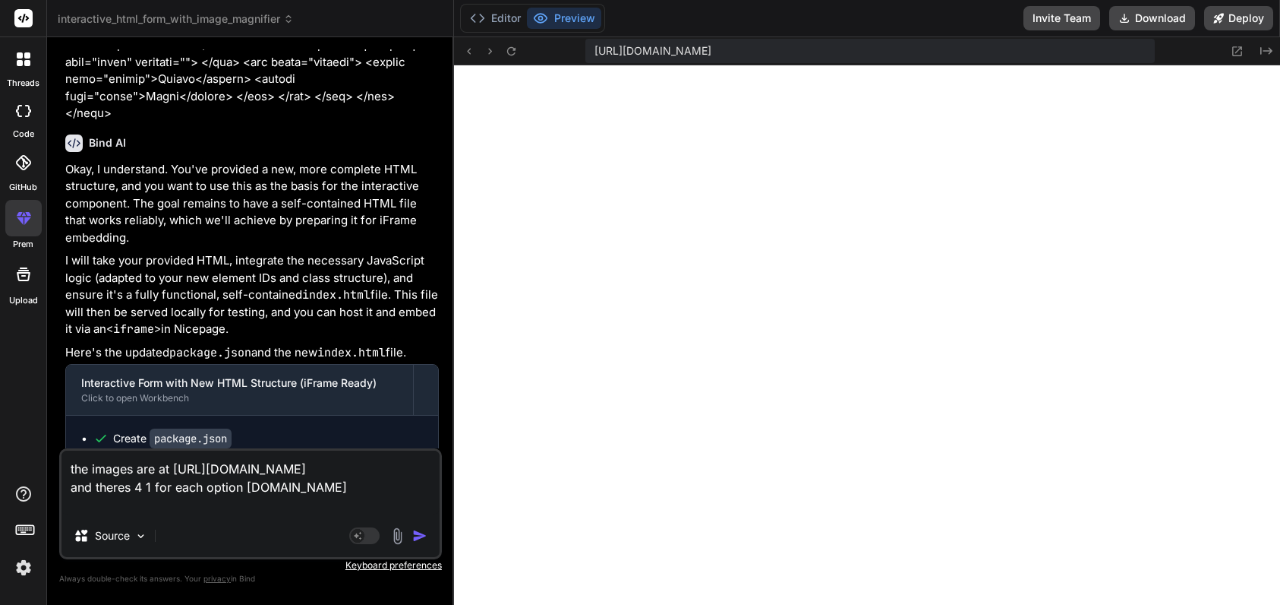
type textarea "the images are at [URL][DOMAIN_NAME] and theres 4 1 for each option 1.png"
type textarea "x"
type textarea "the images are at [URL][DOMAIN_NAME] and theres 4 1 for each option 1.png,"
type textarea "x"
type textarea "the images are at [URL][DOMAIN_NAME] and theres 4 1 for each option 1.png,"
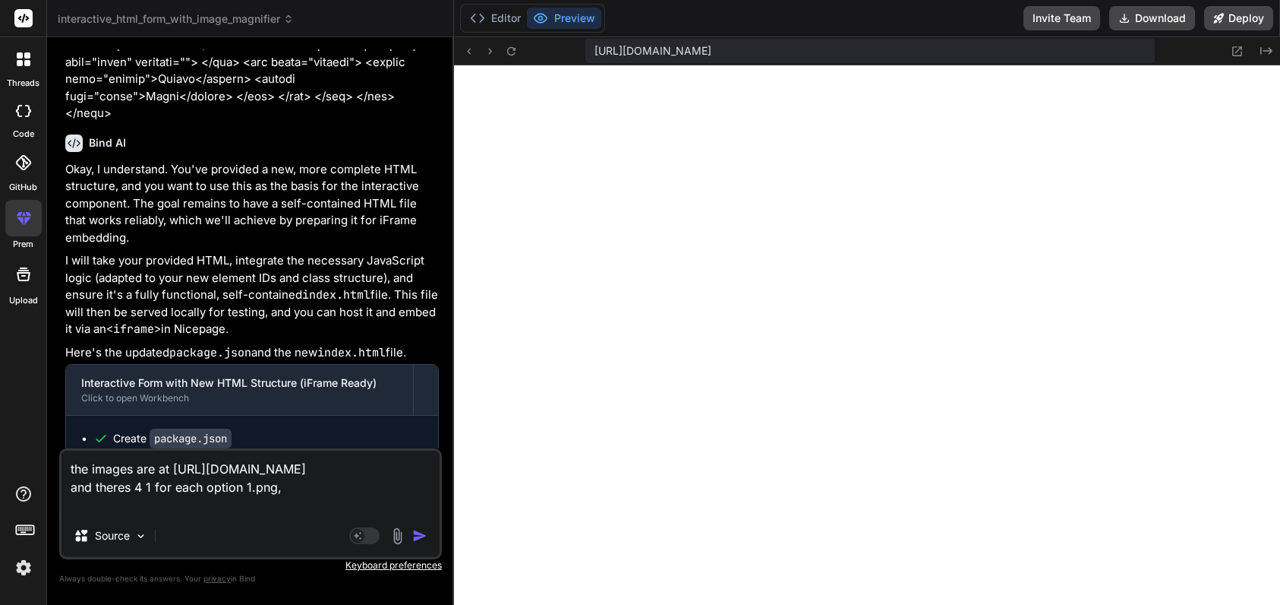
type textarea "x"
type textarea "the images are at [URL][DOMAIN_NAME] and theres 4 1 for each option 1.png, 2"
type textarea "x"
type textarea "the images are at [URL][DOMAIN_NAME] and theres 4 1 for each option 1.png, 2."
type textarea "x"
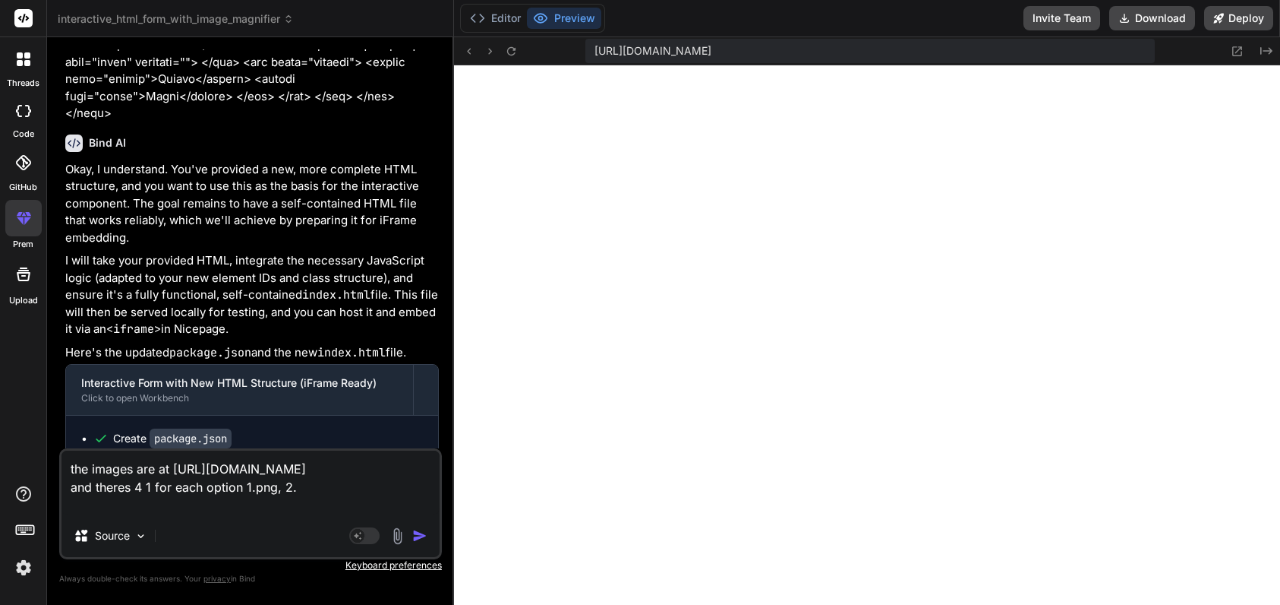
type textarea "the images are at [URL][DOMAIN_NAME] and theres 4 1 for each option 1.png, 2.p"
type textarea "x"
type textarea "the images are at [URL][DOMAIN_NAME] and theres 4 1 for each option 1.png, [DOM…"
type textarea "x"
type textarea "the images are at [URL][DOMAIN_NAME] and theres 4 1 for each option 1.png, 2.png"
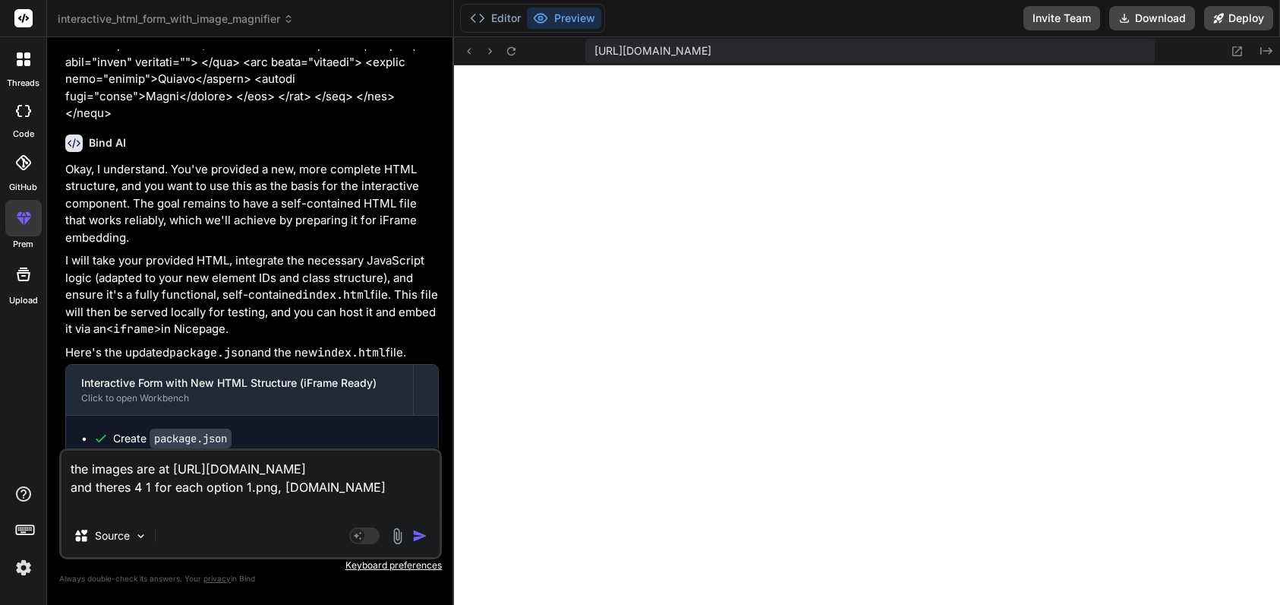
type textarea "x"
type textarea "the images are at [URL][DOMAIN_NAME] and theres 4 1 for each option 1.png, 2.pn…"
type textarea "x"
type textarea "the images are at [URL][DOMAIN_NAME] and theres 4 1 for each option 1.png, 2.pn…"
type textarea "x"
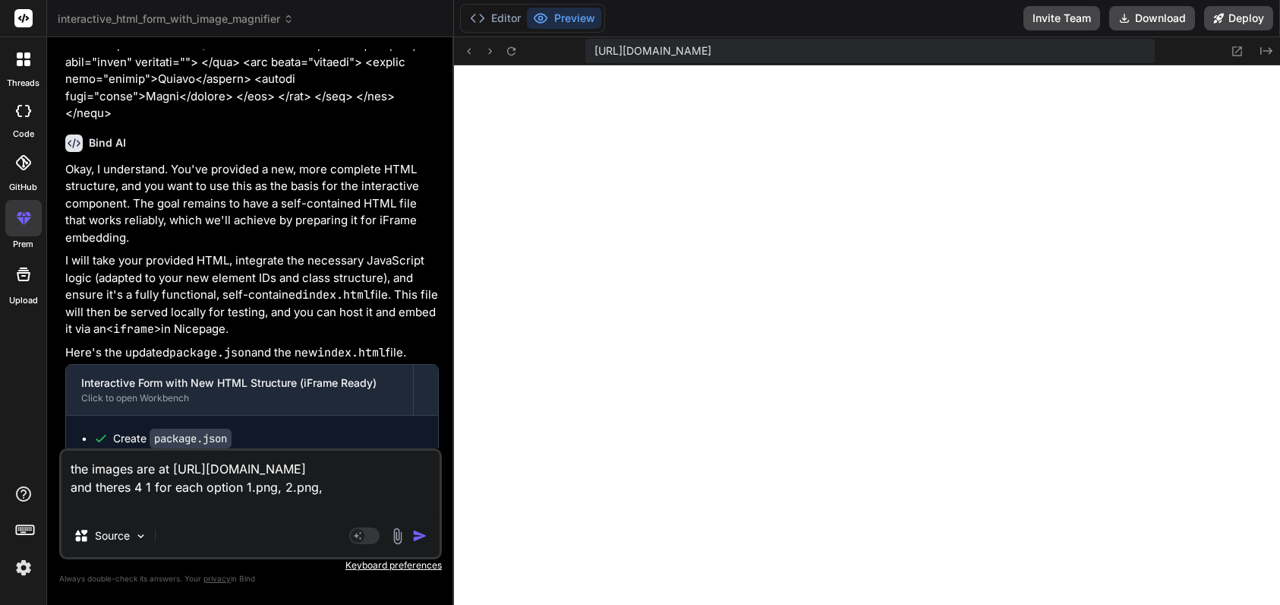
type textarea "the images are at [URL][DOMAIN_NAME] and theres 4 1 for each option 1.png, 2.pn…"
type textarea "x"
type textarea "the images are at [URL][DOMAIN_NAME] and theres 4 1 for each option 1.png, 2.pn…"
type textarea "x"
type textarea "the images are at [URL][DOMAIN_NAME] and theres 4 1 for each option 1.png, 2.pn…"
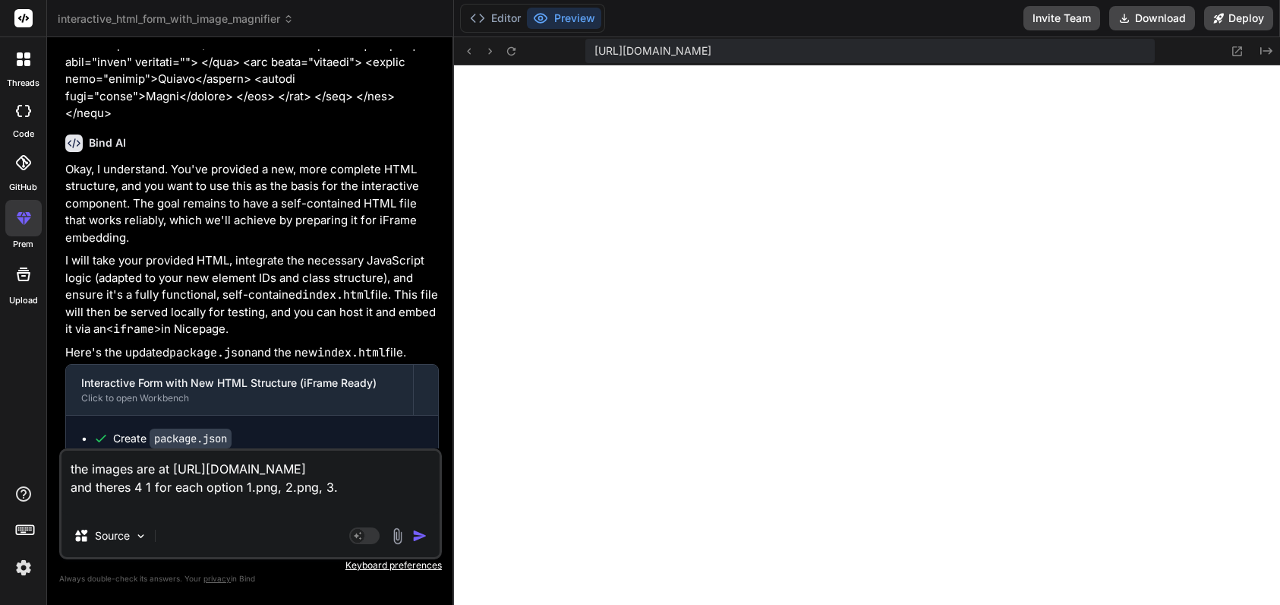
type textarea "x"
type textarea "the images are at [URL][DOMAIN_NAME] and theres 4 1 for each option 1.png, 2.pn…"
type textarea "x"
type textarea "the images are at [URL][DOMAIN_NAME] and theres 4 1 for each option 1.png, 2.pn…"
type textarea "x"
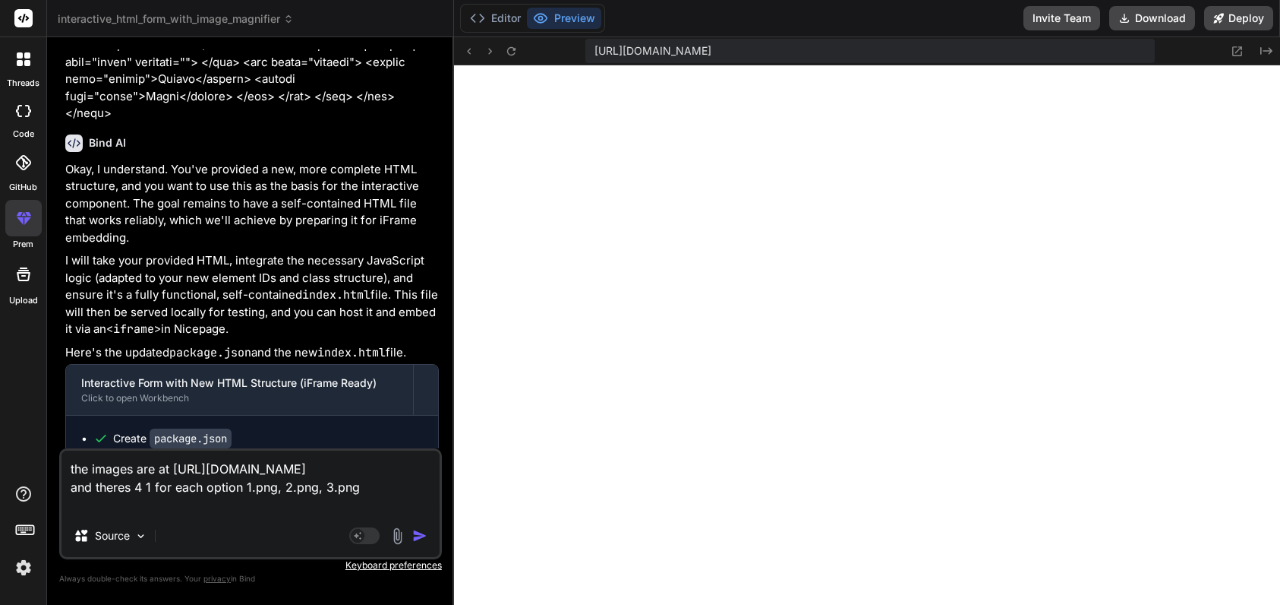
type textarea "the images are at [URL][DOMAIN_NAME] and theres 4 1 for each option 1.png, 2.pn…"
type textarea "x"
type textarea "the images are at [URL][DOMAIN_NAME] and theres 4 1 for each option 1.png, 2.pn…"
type textarea "x"
type textarea "the images are at [URL][DOMAIN_NAME] and theres 4 1 for each option 1.png, 2.pn…"
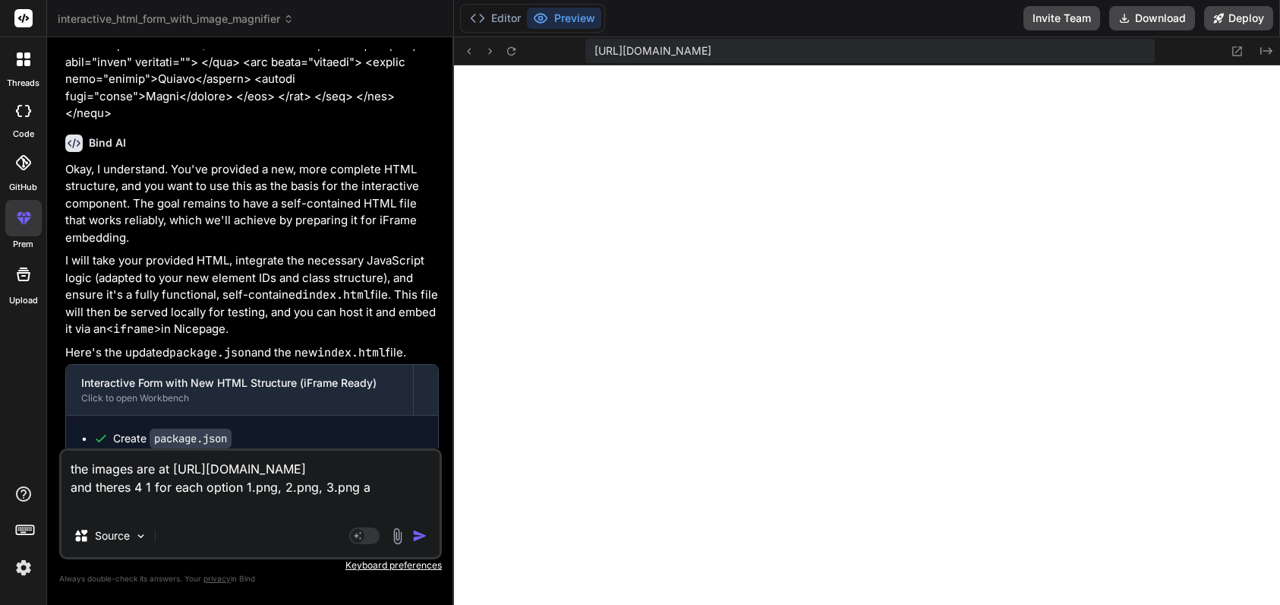
type textarea "x"
type textarea "the images are at [URL][DOMAIN_NAME] and theres 4 1 for each option 1.png, 2.pn…"
type textarea "x"
type textarea "the images are at [URL][DOMAIN_NAME] and theres 4 1 for each option 1.png, 2.pn…"
type textarea "x"
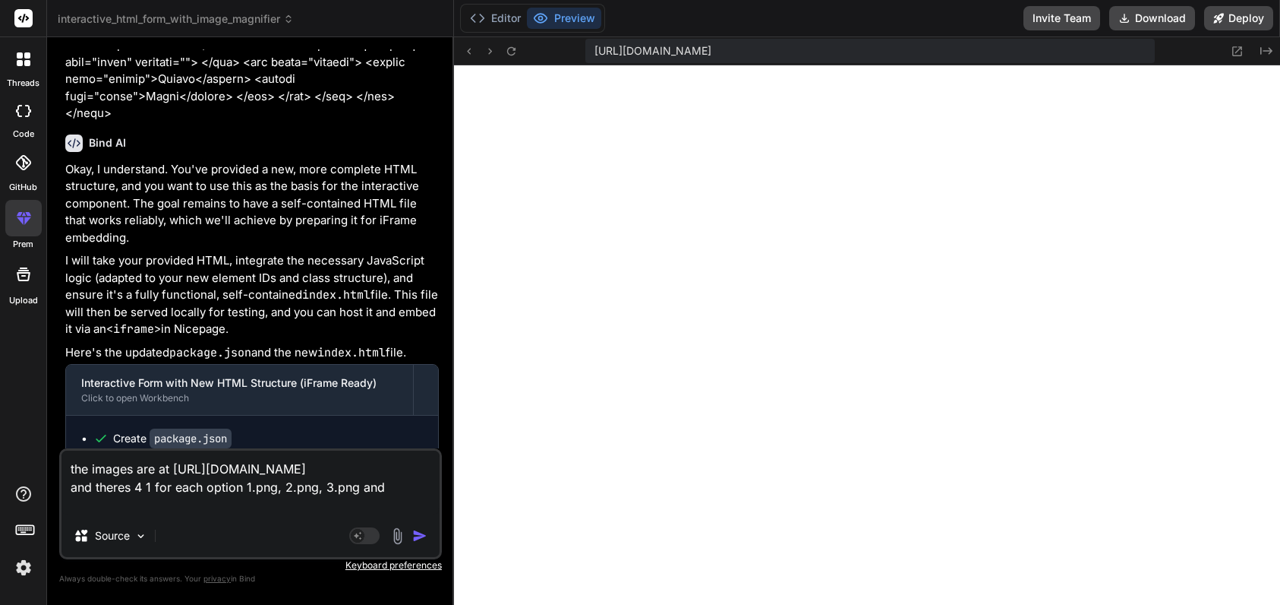
type textarea "the images are at [URL][DOMAIN_NAME] and theres 4 1 for each option 1.png, 2.pn…"
type textarea "x"
type textarea "the images are at [URL][DOMAIN_NAME] and theres 4 1 for each option 1.png, 2.pn…"
type textarea "x"
type textarea "the images are at [URL][DOMAIN_NAME] and theres 4 1 for each option 1.png, 2.pn…"
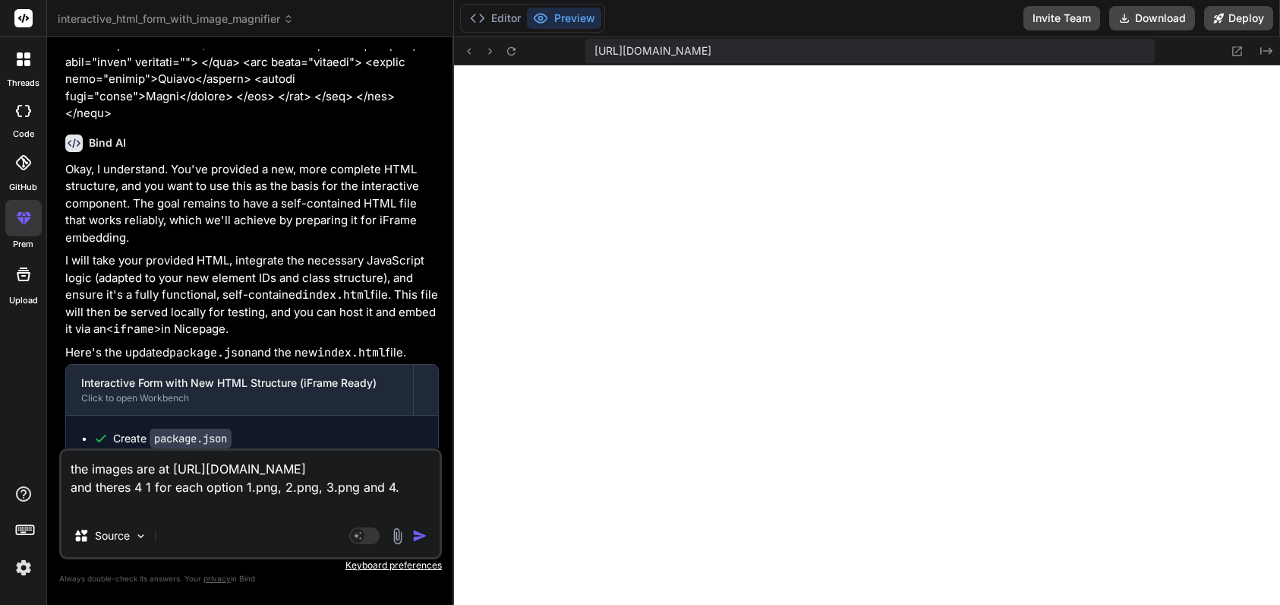
type textarea "x"
type textarea "the images are at [URL][DOMAIN_NAME] and theres 4 1 for each option 1.png, 2.pn…"
type textarea "x"
type textarea "the images are at [URL][DOMAIN_NAME] and theres 4 1 for each option 1.png, 2.pn…"
type textarea "x"
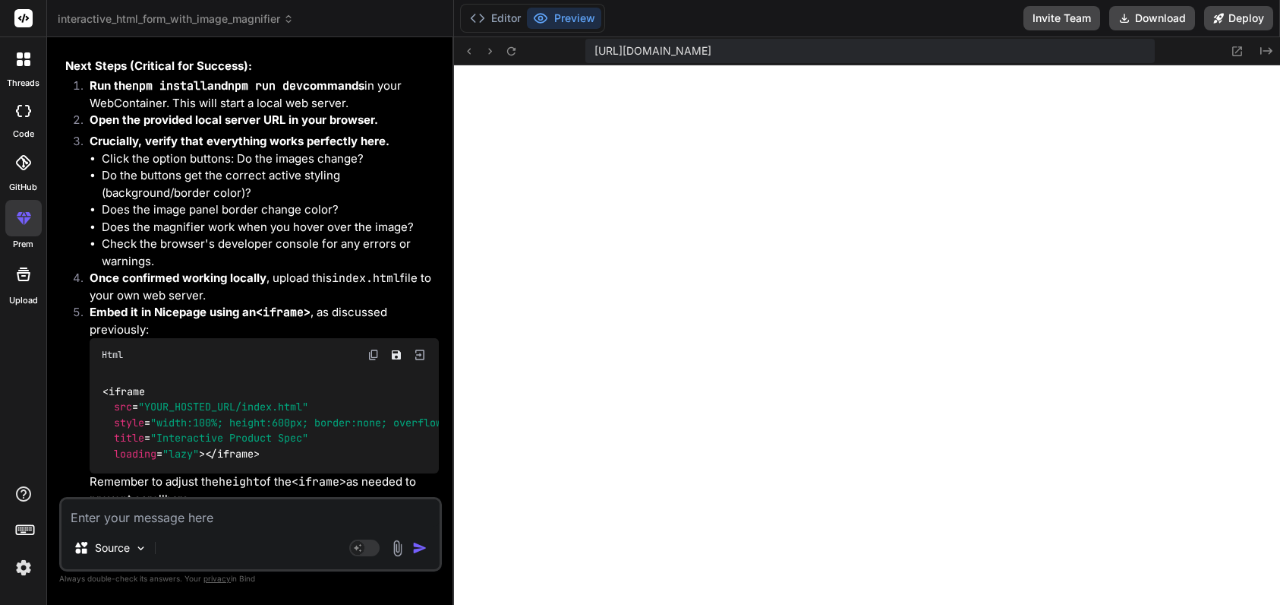
scroll to position [12035, 0]
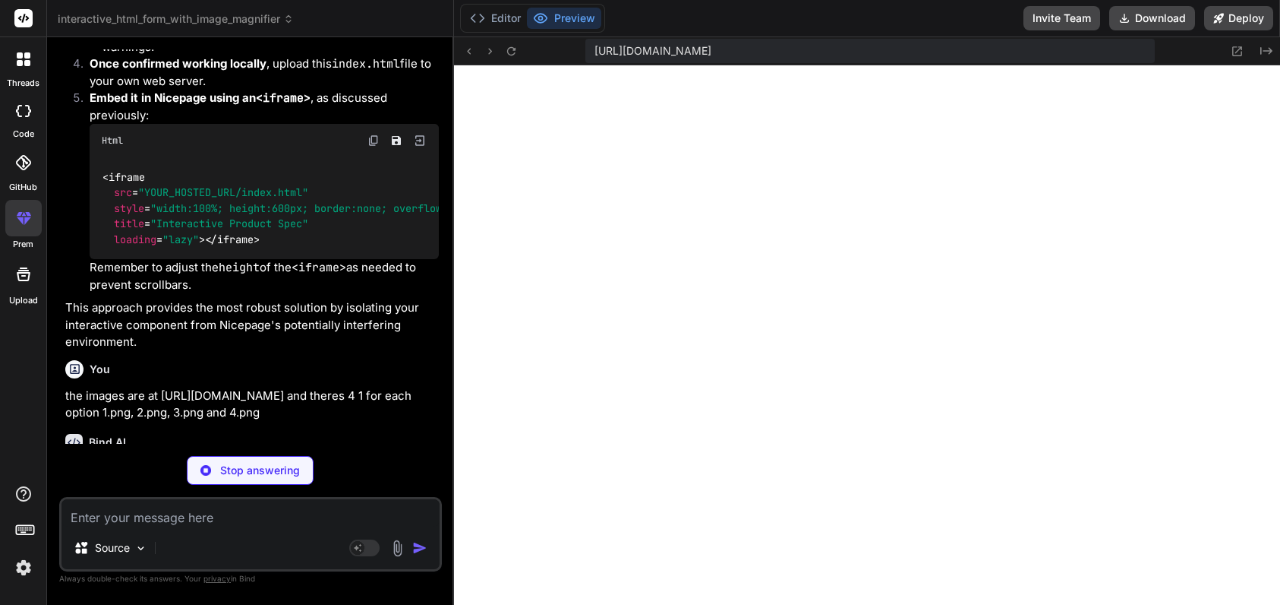
type textarea "x"
type textarea ""author": "", "license": "ISC", "dependencies": { "http-server": "^14.1.1" } }"
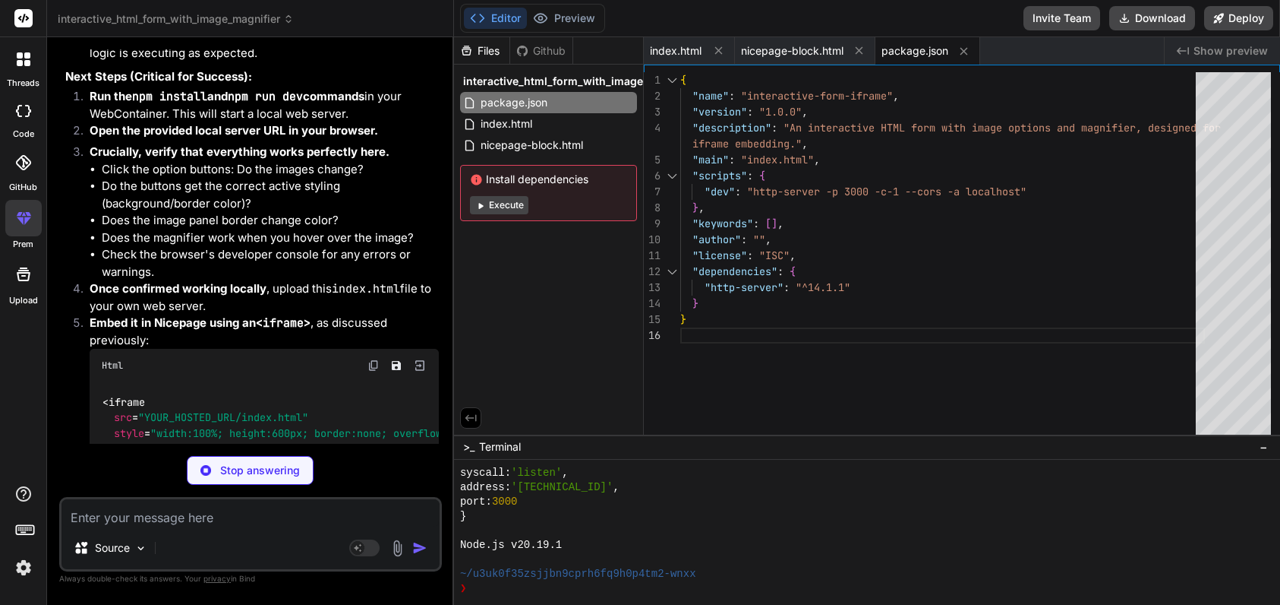
scroll to position [11807, 0]
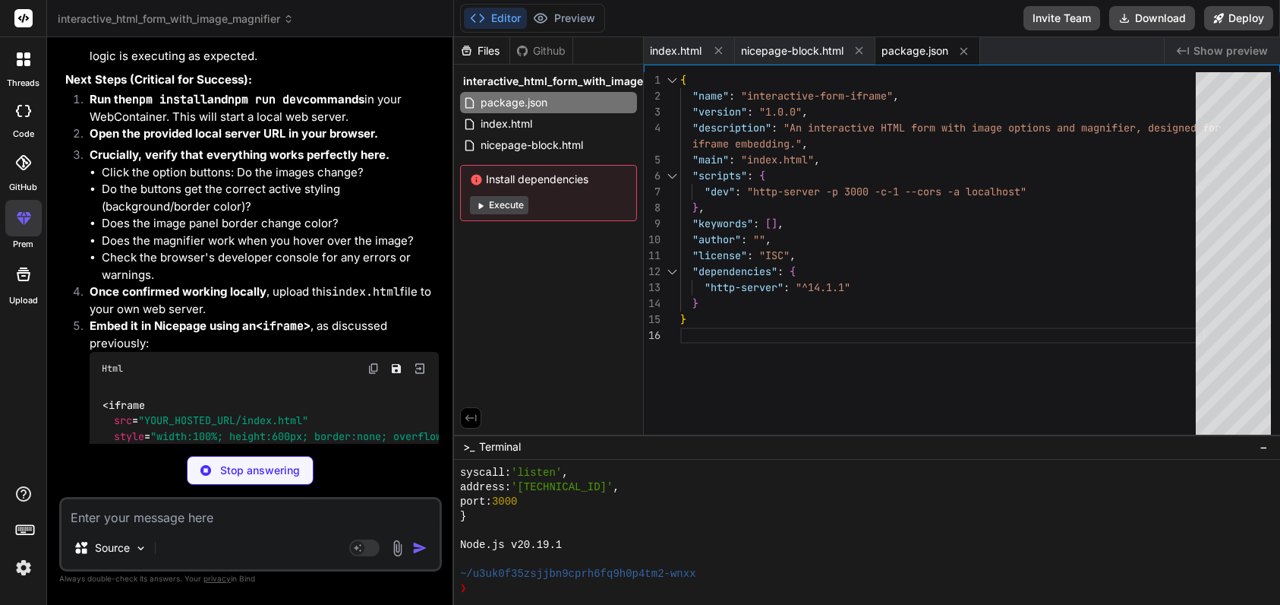
type textarea "x"
type textarea "</html>"
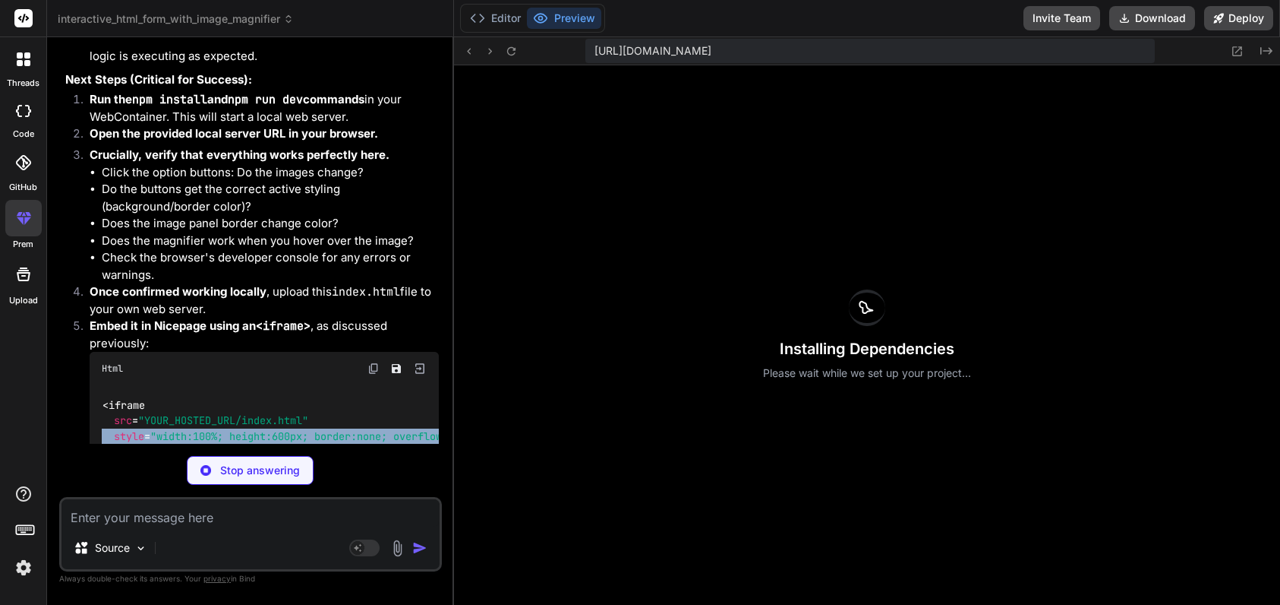
scroll to position [7027, 0]
drag, startPoint x: 176, startPoint y: 426, endPoint x: 99, endPoint y: 350, distance: 108.5
click at [99, 385] on div "< iframe src = "YOUR_HOSTED_URL/index.html" style = "width:100%; height:600px; …" at bounding box center [264, 436] width 349 height 102
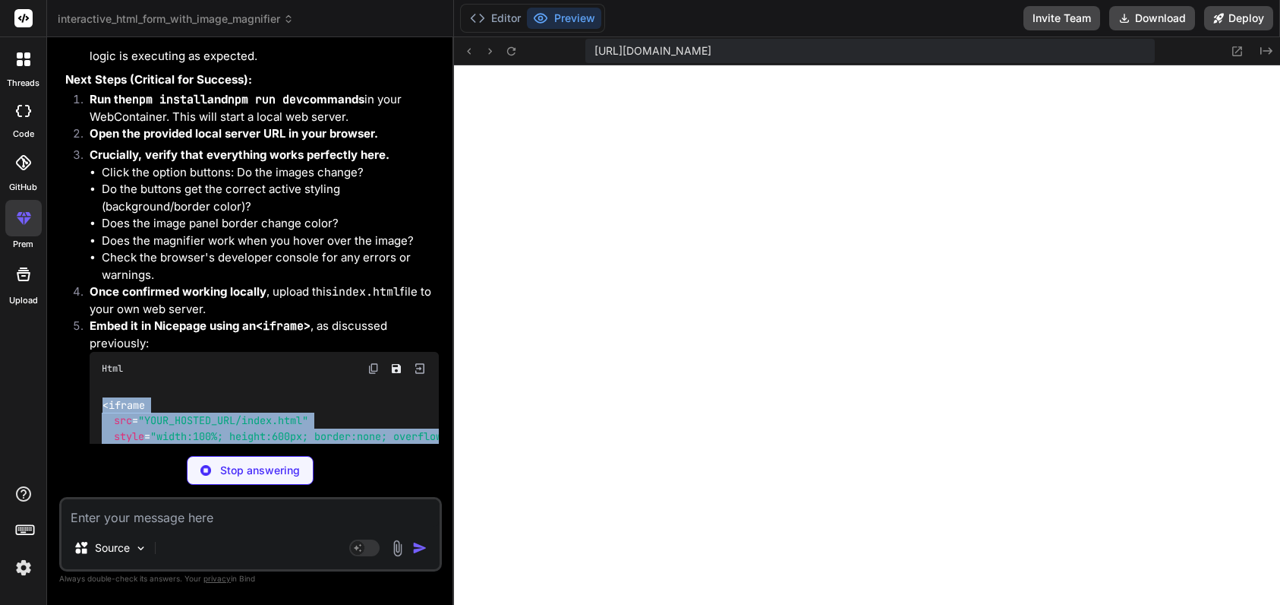
type textarea "x"
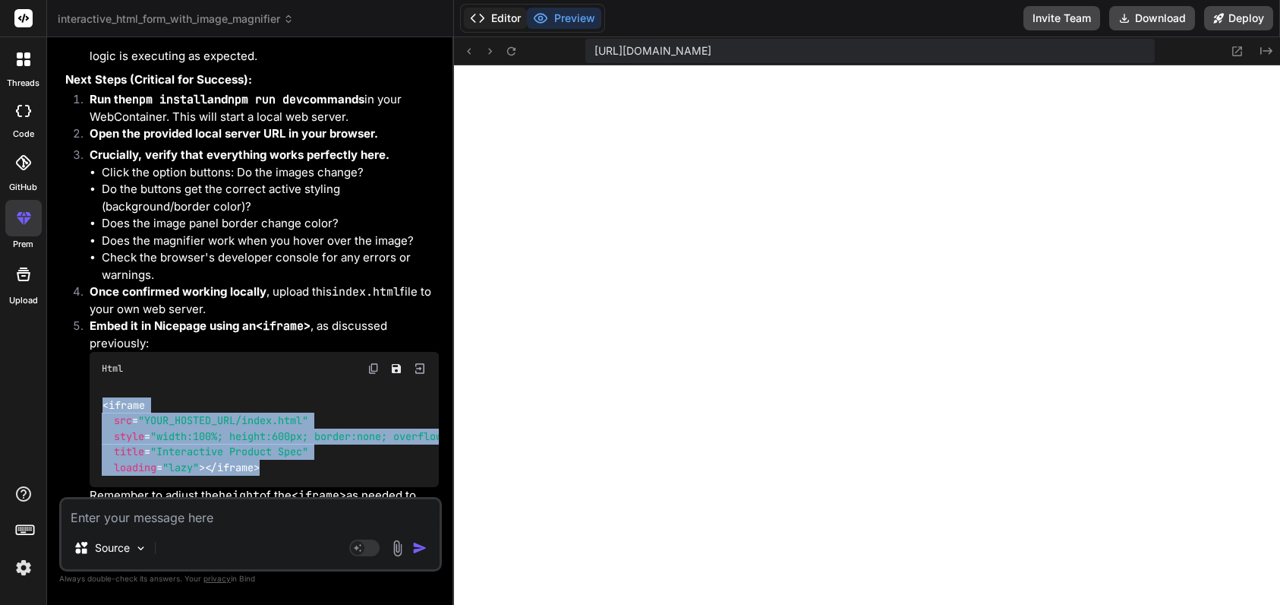
click at [507, 17] on button "Editor" at bounding box center [495, 18] width 63 height 21
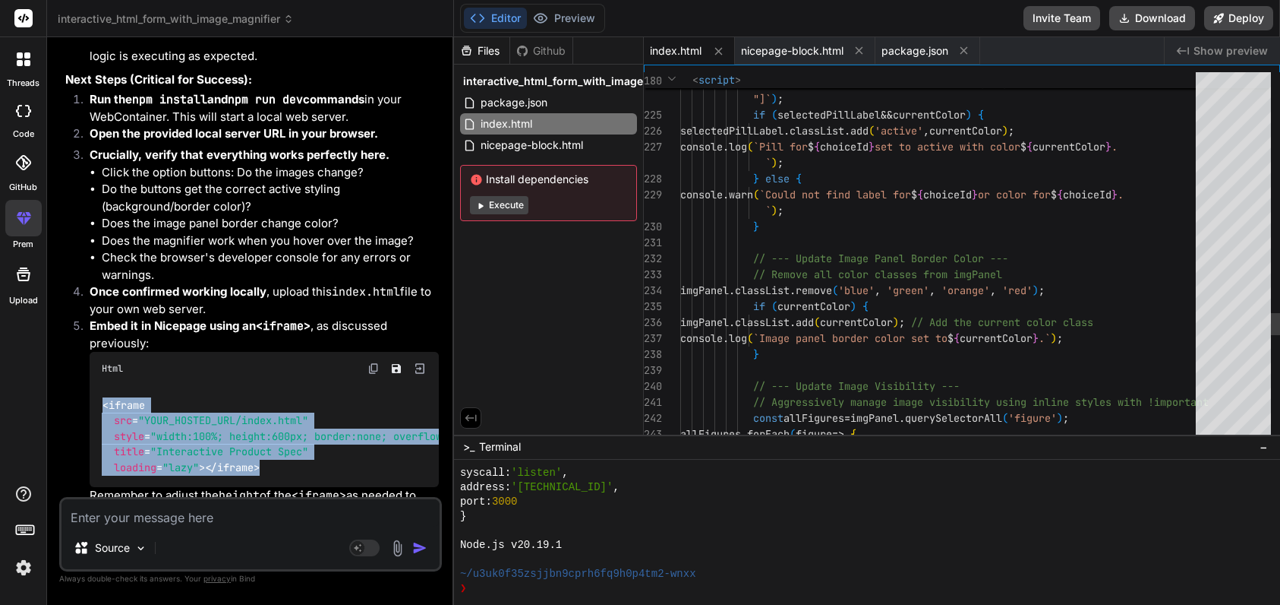
type textarea ""]`); if (selectedPillLabel && currentColor) { selectedPillLabel.classList.add(…"
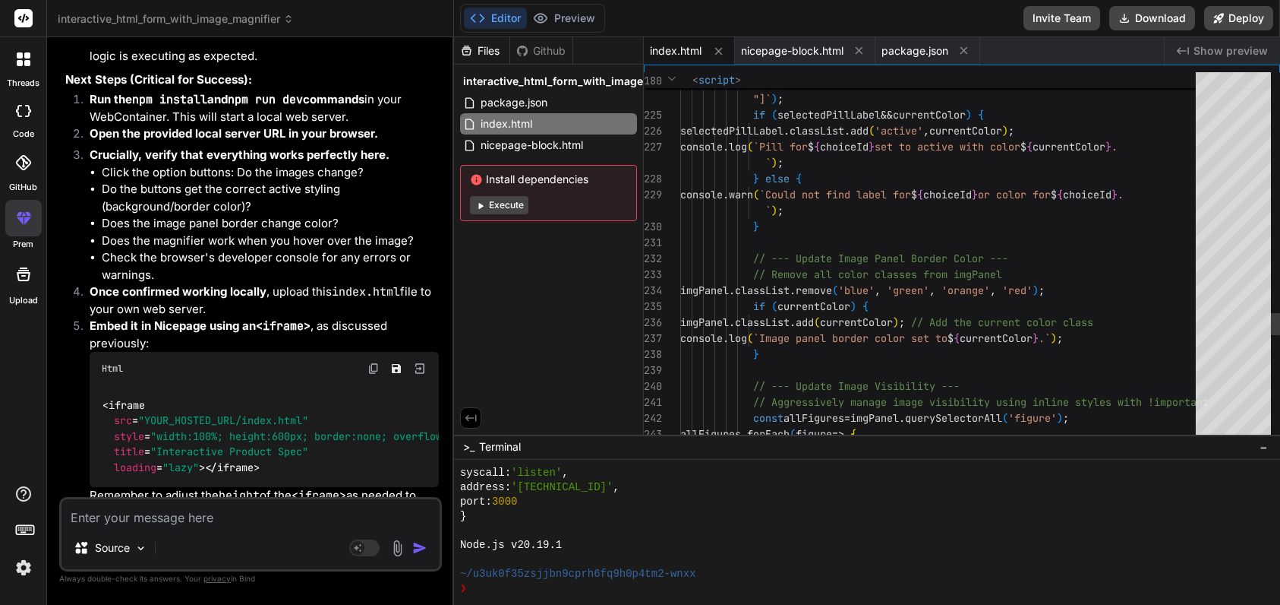
click at [574, 20] on button "Preview" at bounding box center [564, 18] width 74 height 21
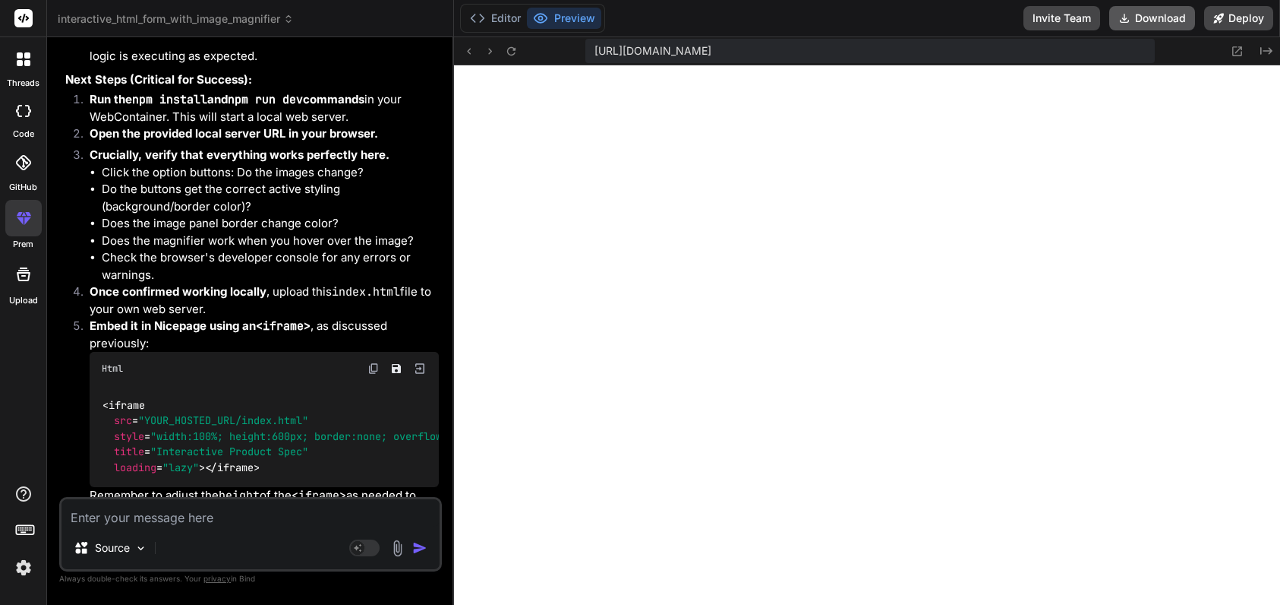
click at [1164, 22] on button "Download" at bounding box center [1153, 18] width 86 height 24
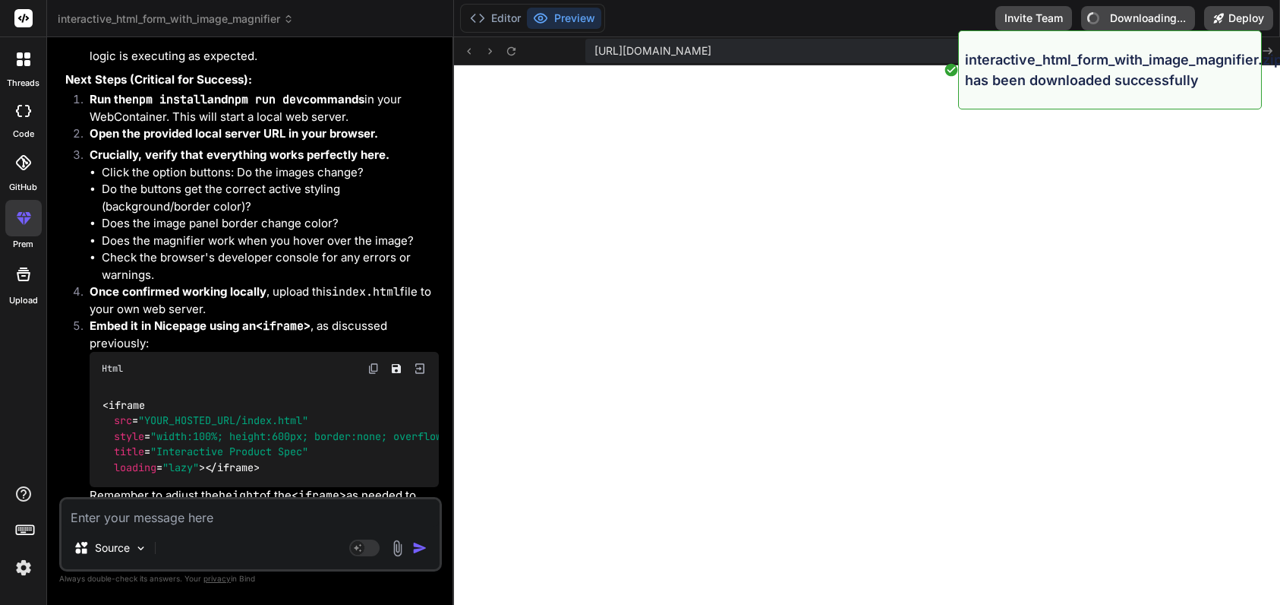
type textarea "x"
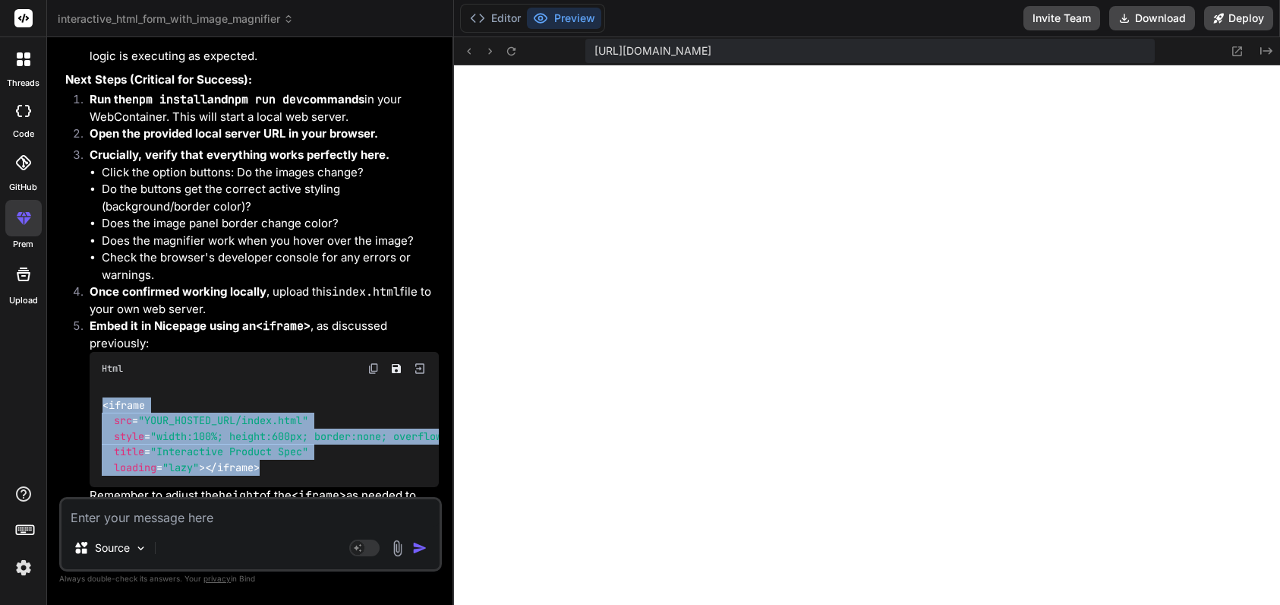
drag, startPoint x: 196, startPoint y: 427, endPoint x: 103, endPoint y: 338, distance: 128.9
click at [103, 385] on div "< iframe src = "YOUR_HOSTED_URL/index.html" style = "width:100%; height:600px; …" at bounding box center [264, 436] width 349 height 102
copy code "< iframe src = "YOUR_HOSTED_URL/index.html" style = "width:100%; height:600px; …"
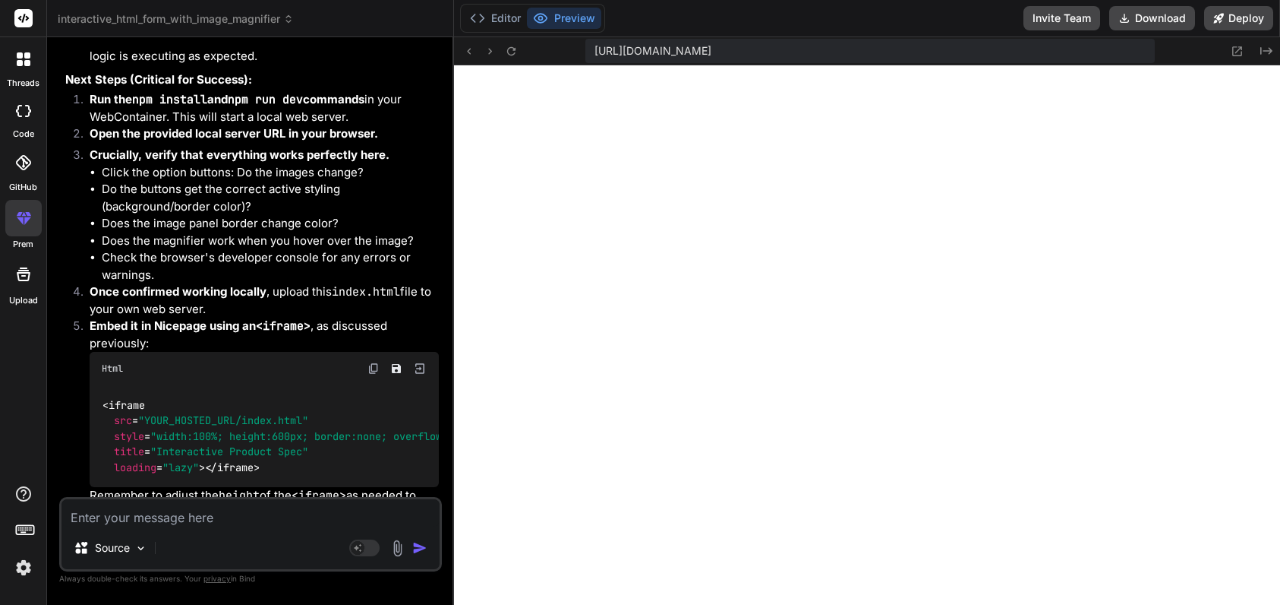
click at [409, 47] on div "Custom Bot Bind AI Web Search Created with Pixso. Code Generator You Hello Bind…" at bounding box center [250, 320] width 407 height 567
click at [478, 18] on icon at bounding box center [477, 18] width 15 height 15
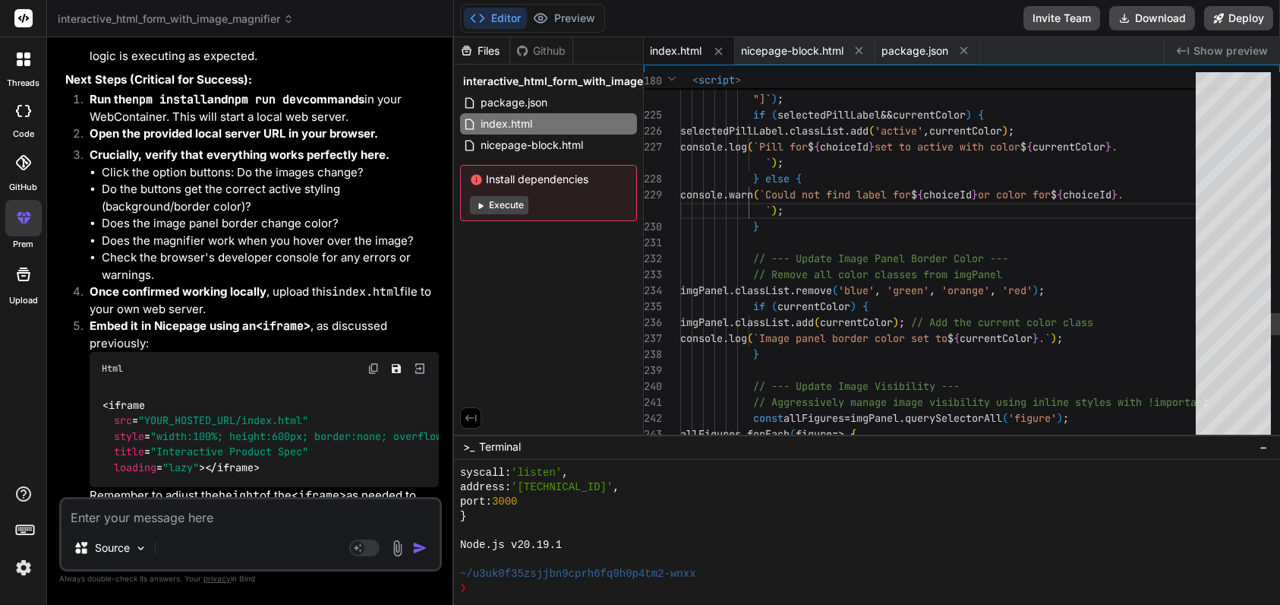
click at [542, 118] on div "index.html" at bounding box center [548, 123] width 177 height 21
